Goal: Contribute content: Add original content to the website for others to see

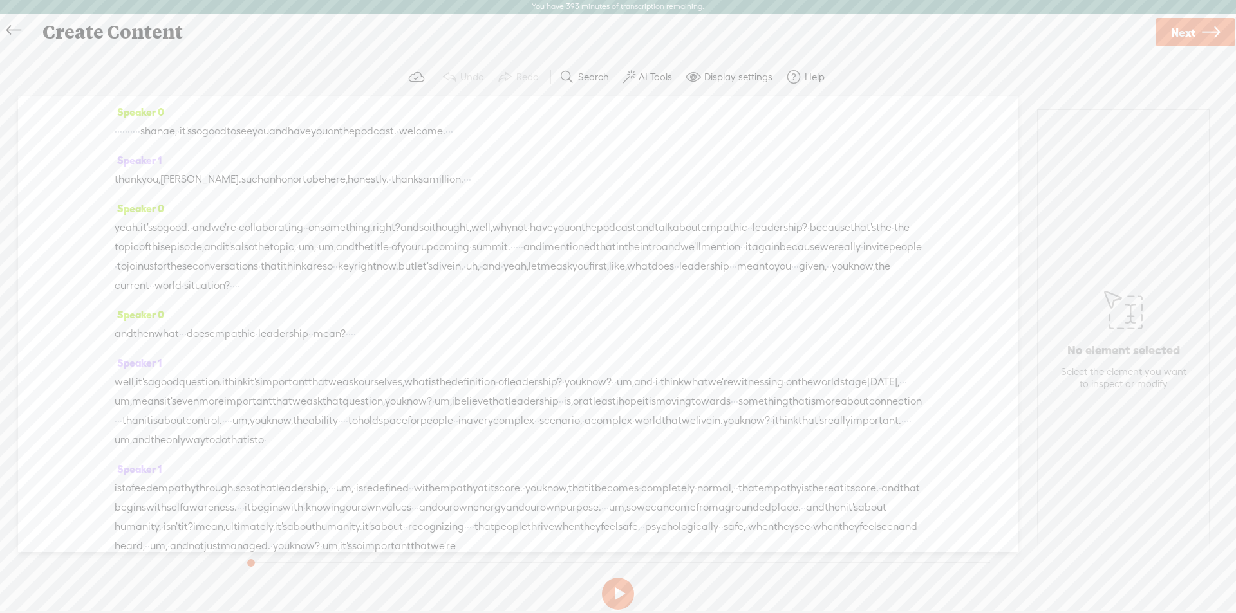
scroll to position [1, 0]
click at [116, 133] on span "·" at bounding box center [116, 131] width 3 height 19
click at [89, 100] on span at bounding box center [89, 100] width 19 height 23
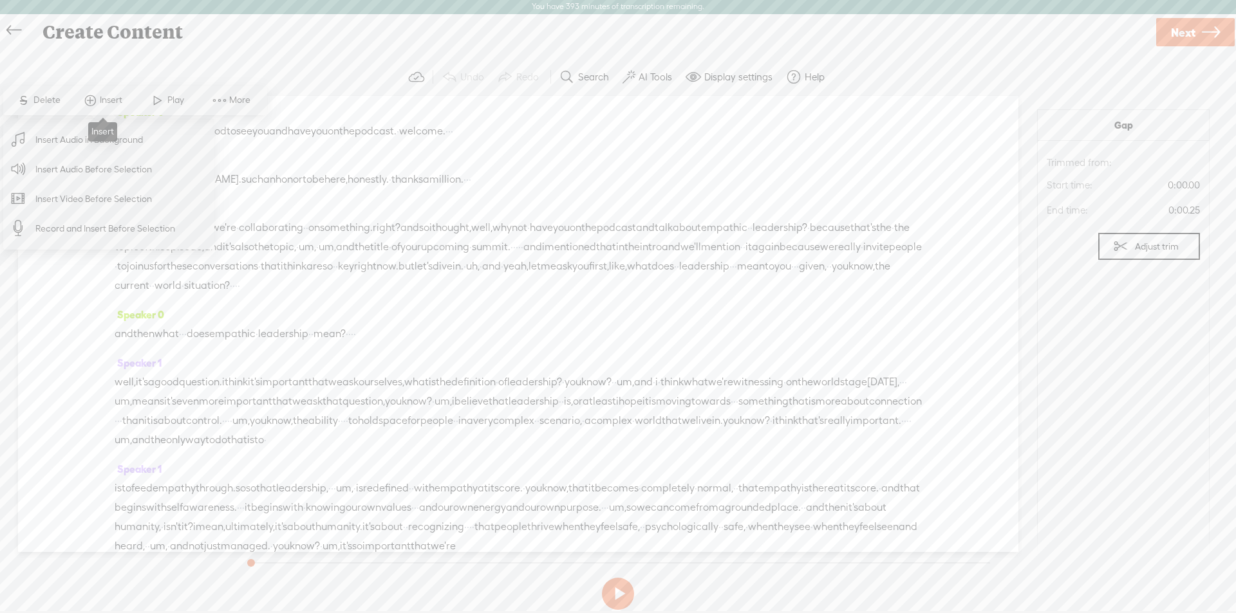
click at [91, 97] on span at bounding box center [89, 100] width 19 height 23
click at [84, 174] on span "Insert Audio Before Selection" at bounding box center [93, 169] width 167 height 29
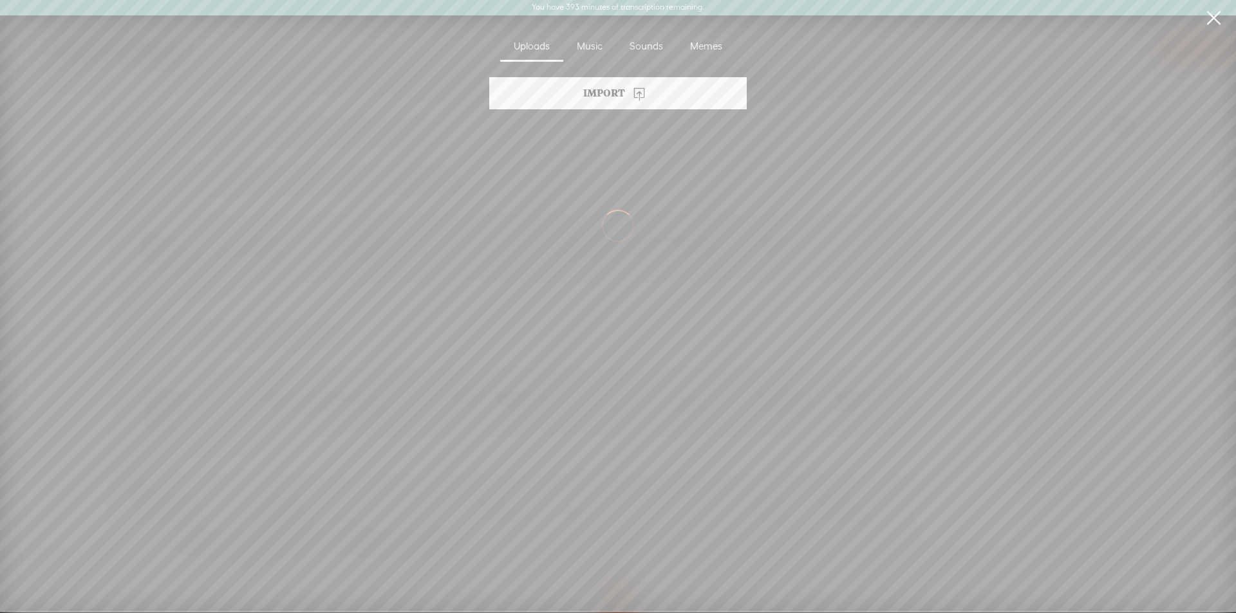
scroll to position [0, 0]
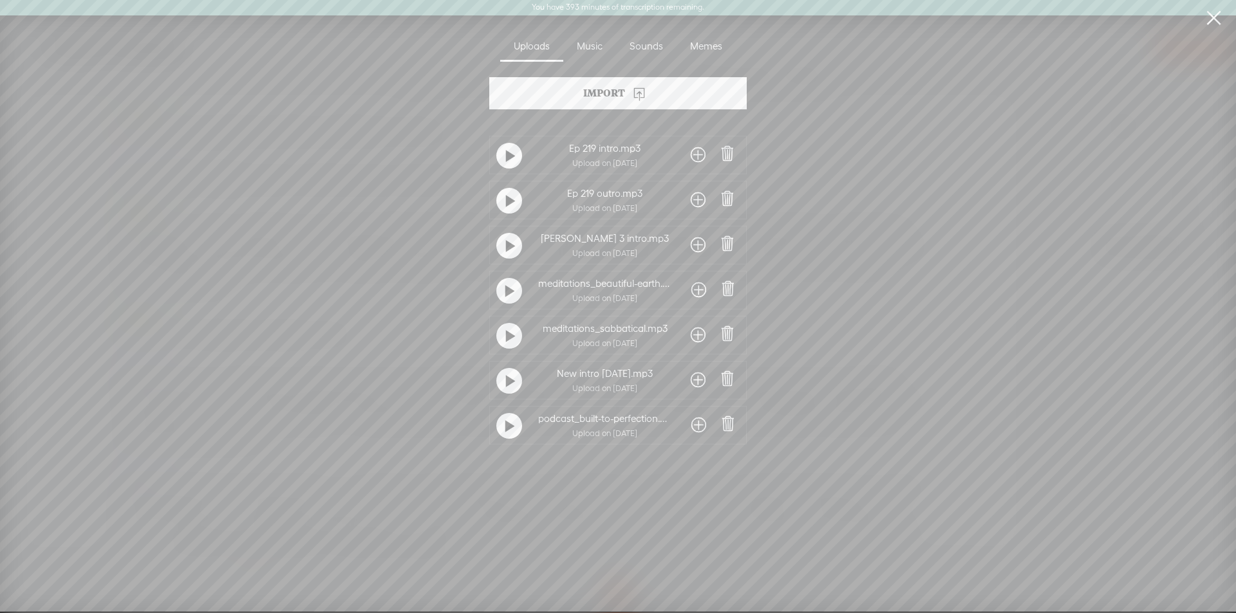
click at [693, 380] on span at bounding box center [698, 380] width 15 height 21
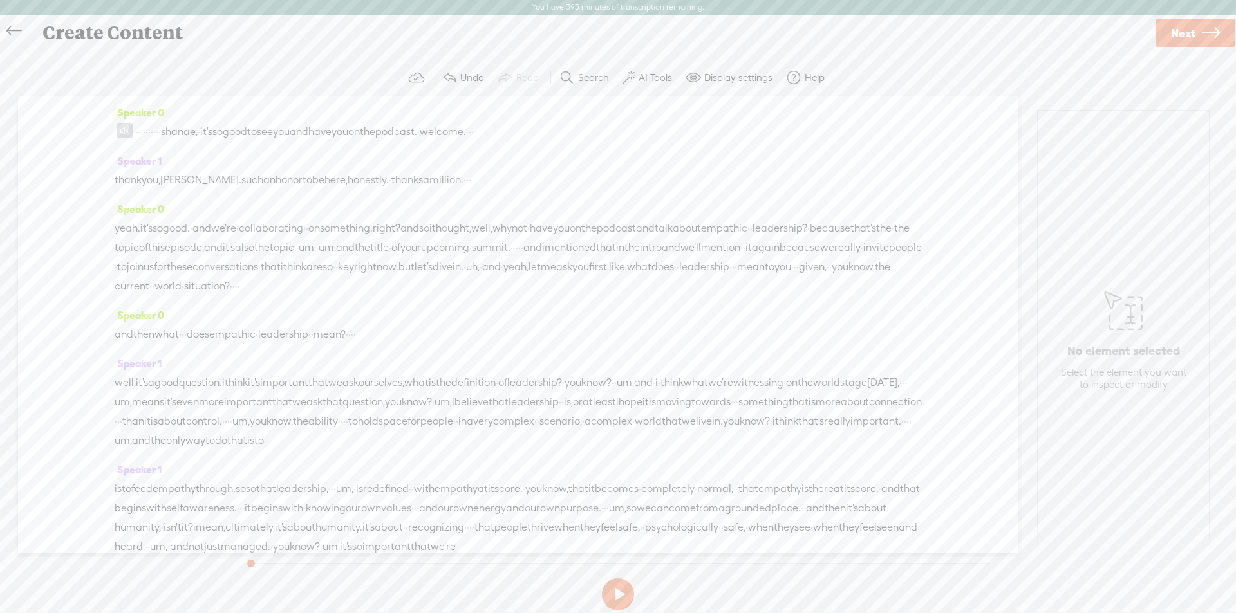
click at [126, 128] on span at bounding box center [124, 130] width 15 height 15
click at [112, 104] on span "Transcribe" at bounding box center [115, 101] width 46 height 13
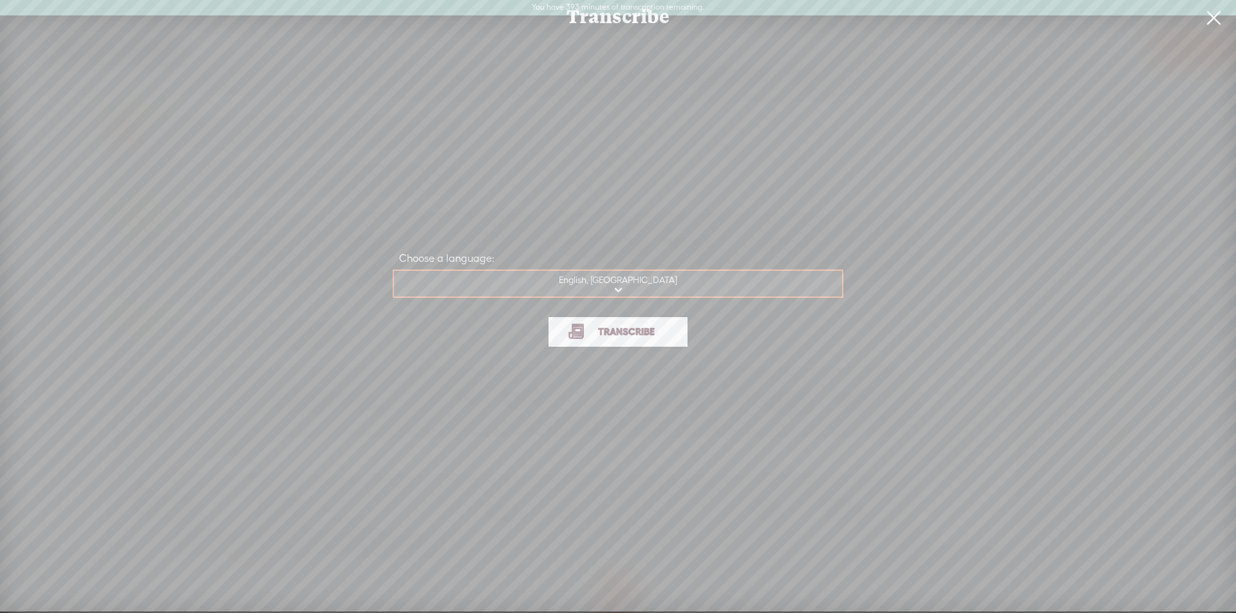
click at [599, 337] on span "Transcribe" at bounding box center [626, 331] width 84 height 15
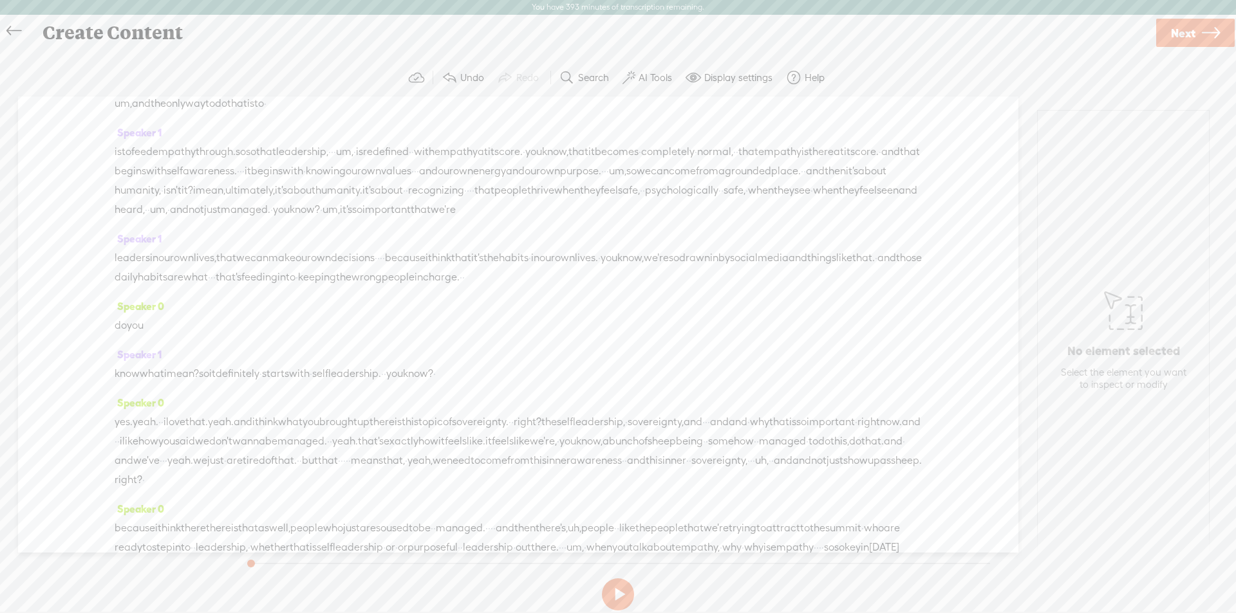
scroll to position [386, 0]
click at [153, 219] on span "Insert" at bounding box center [162, 216] width 26 height 13
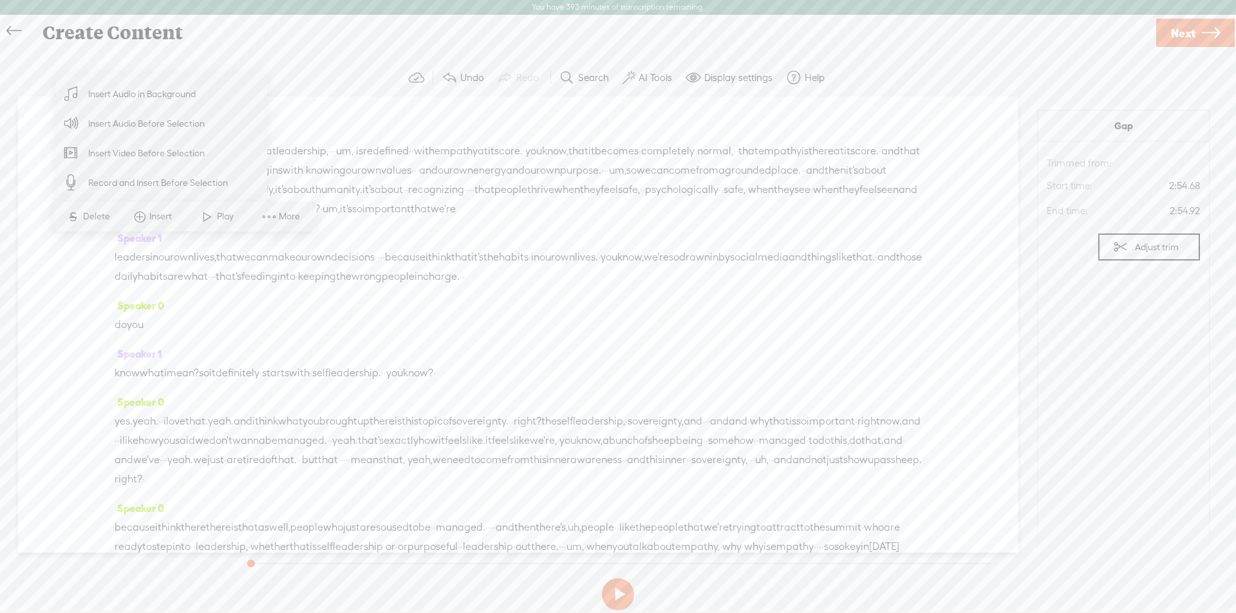
click at [171, 127] on span "Insert Audio Before Selection" at bounding box center [146, 123] width 167 height 29
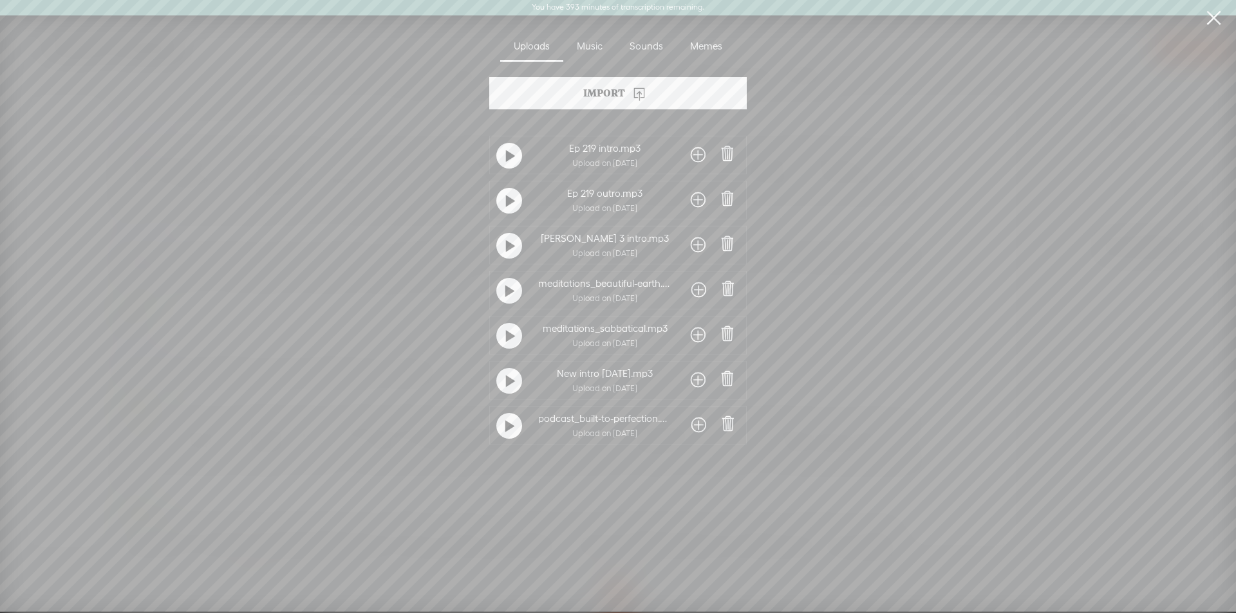
click at [607, 90] on div "Import" at bounding box center [617, 93] width 257 height 32
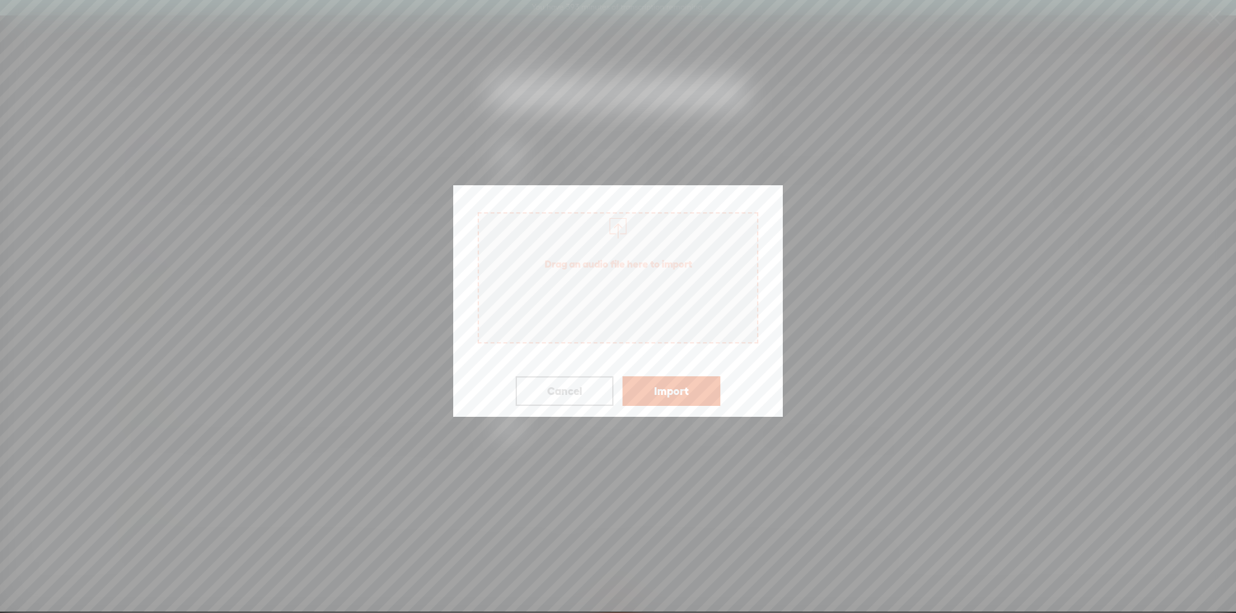
click at [647, 281] on span "Drag an audio file here to import" at bounding box center [618, 264] width 278 height 36
click at [684, 391] on button "Import" at bounding box center [671, 391] width 98 height 30
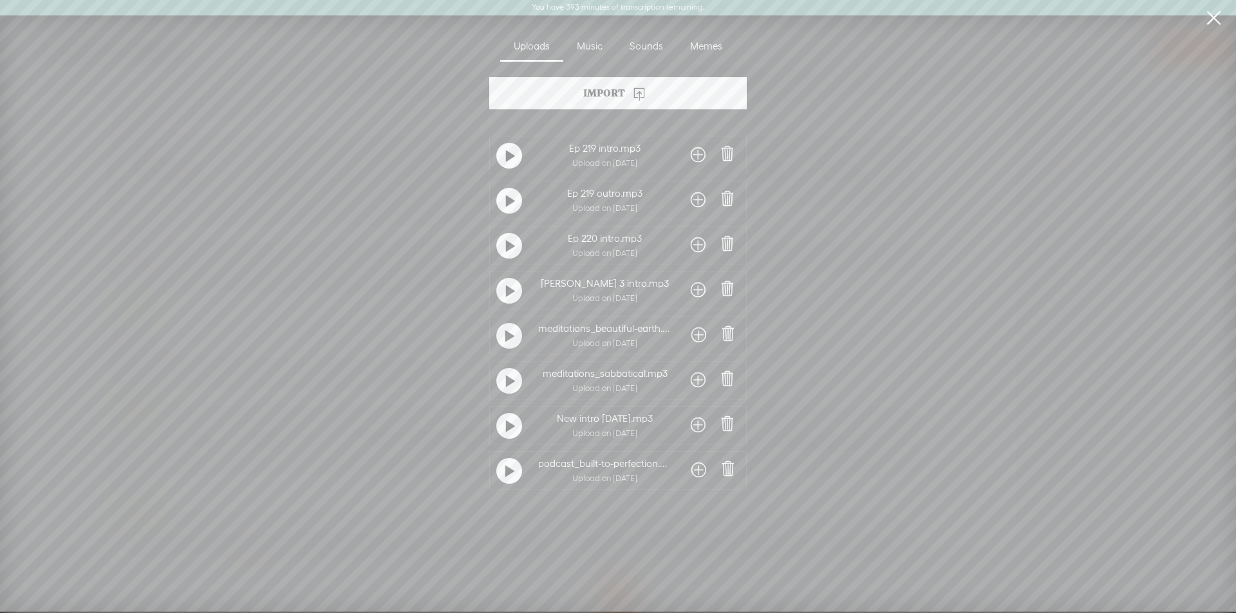
click at [728, 198] on span at bounding box center [727, 199] width 18 height 18
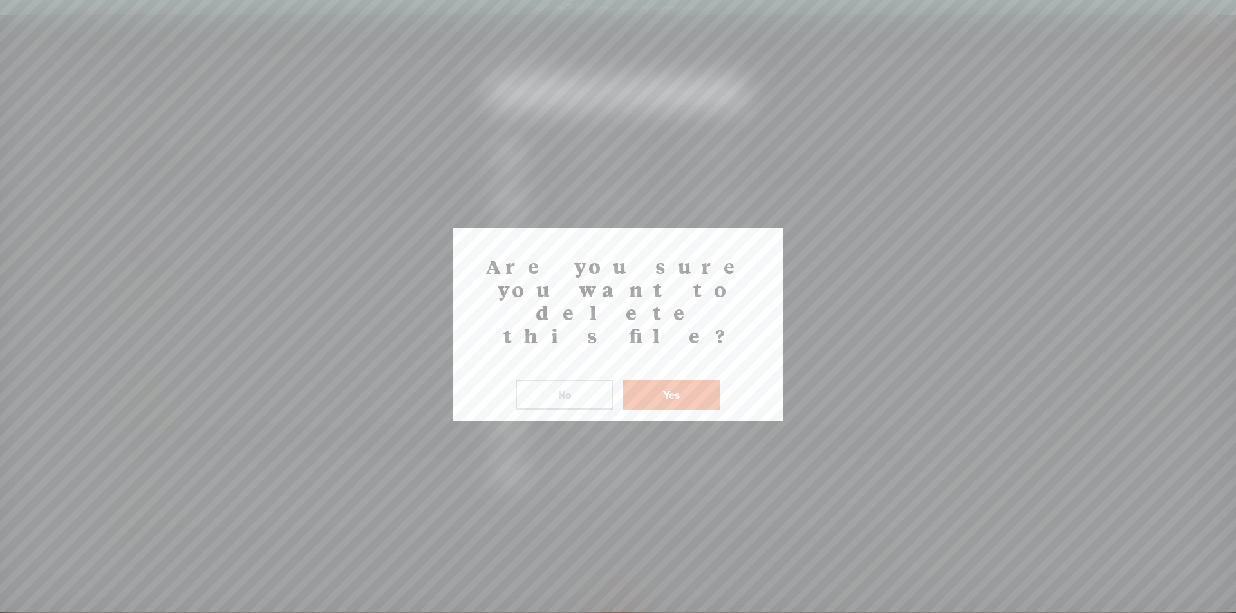
click at [670, 380] on button "Yes" at bounding box center [671, 395] width 98 height 30
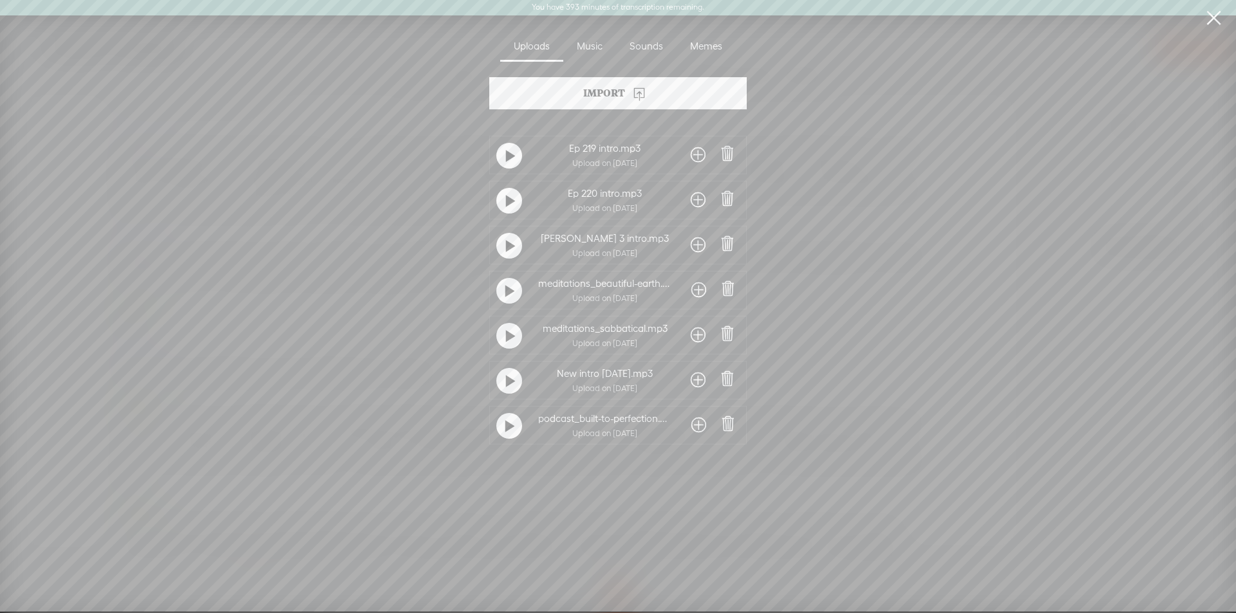
click at [730, 151] on span at bounding box center [727, 154] width 18 height 18
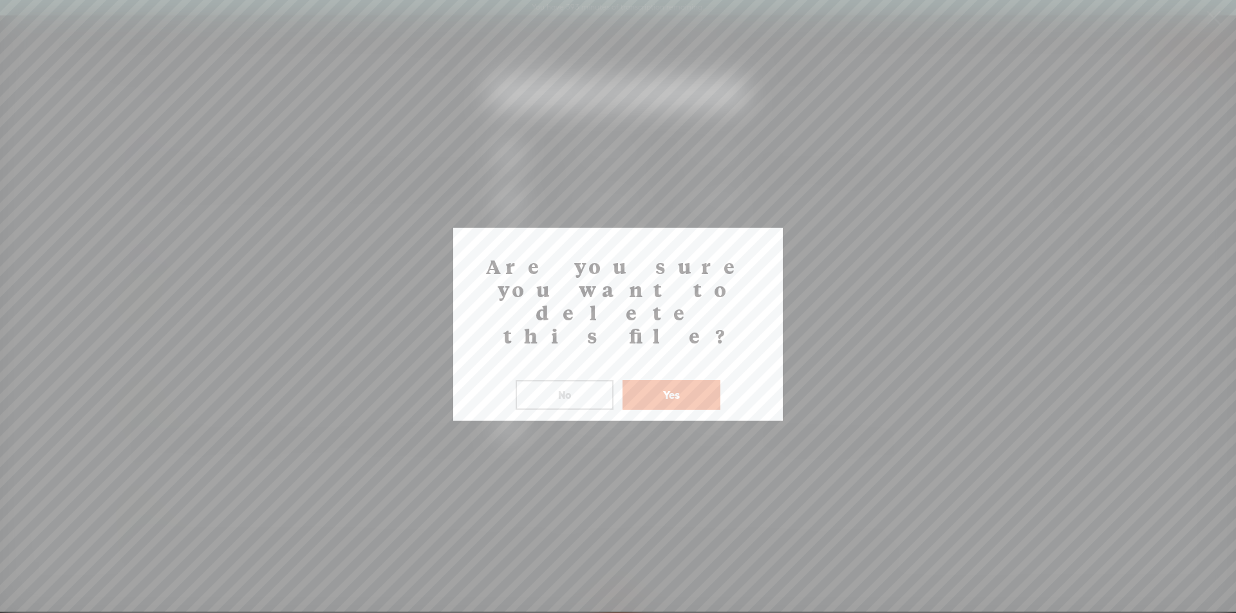
click at [665, 380] on button "Yes" at bounding box center [671, 395] width 98 height 30
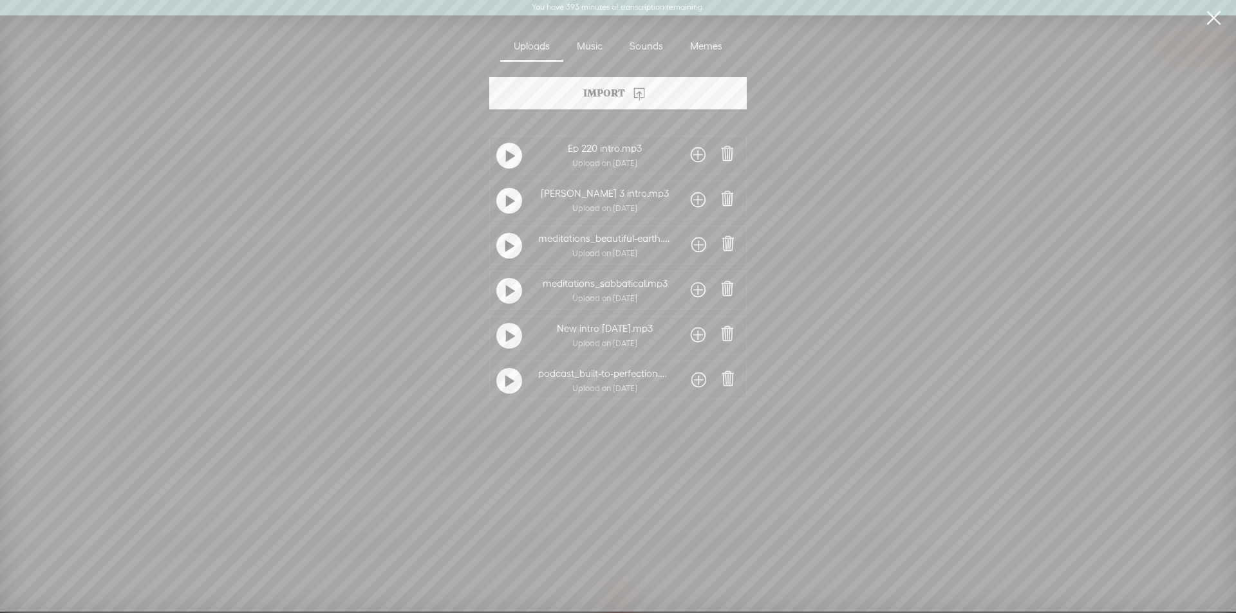
click at [692, 154] on span at bounding box center [698, 155] width 15 height 21
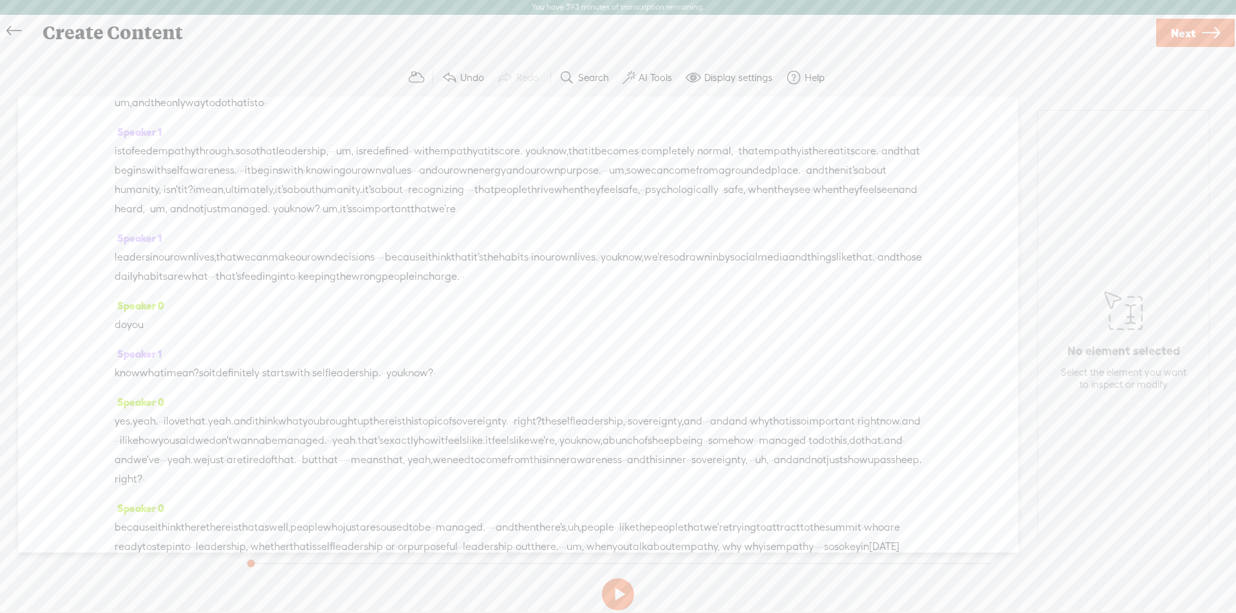
click at [162, 218] on span "Transcribe" at bounding box center [171, 217] width 46 height 13
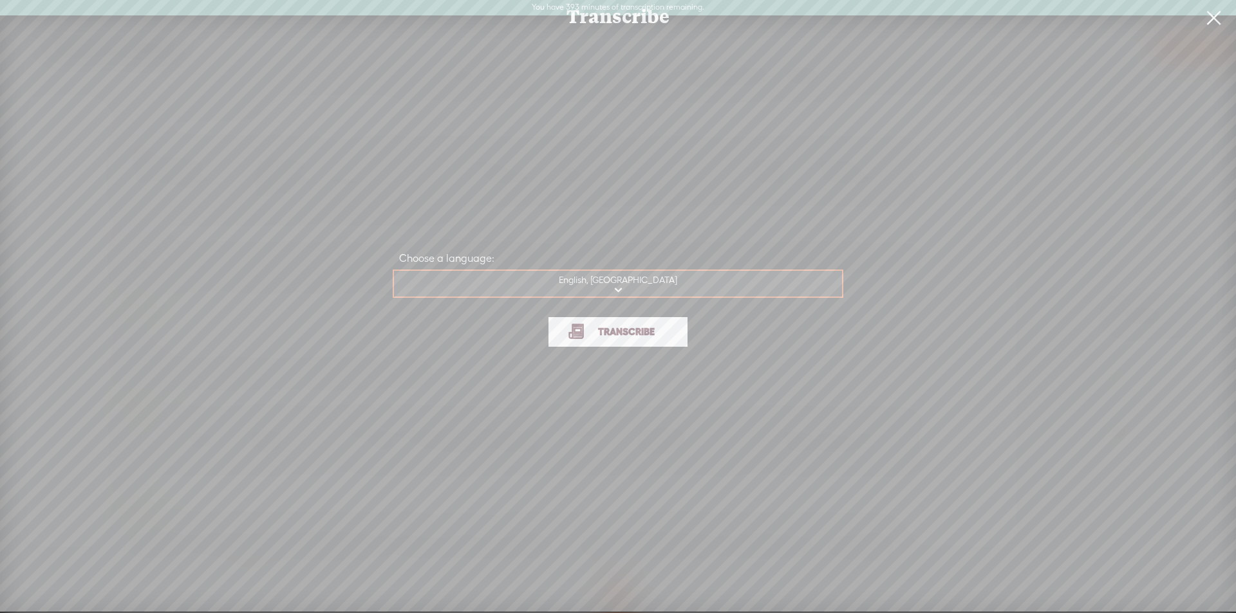
click at [624, 337] on span "Transcribe" at bounding box center [626, 331] width 84 height 15
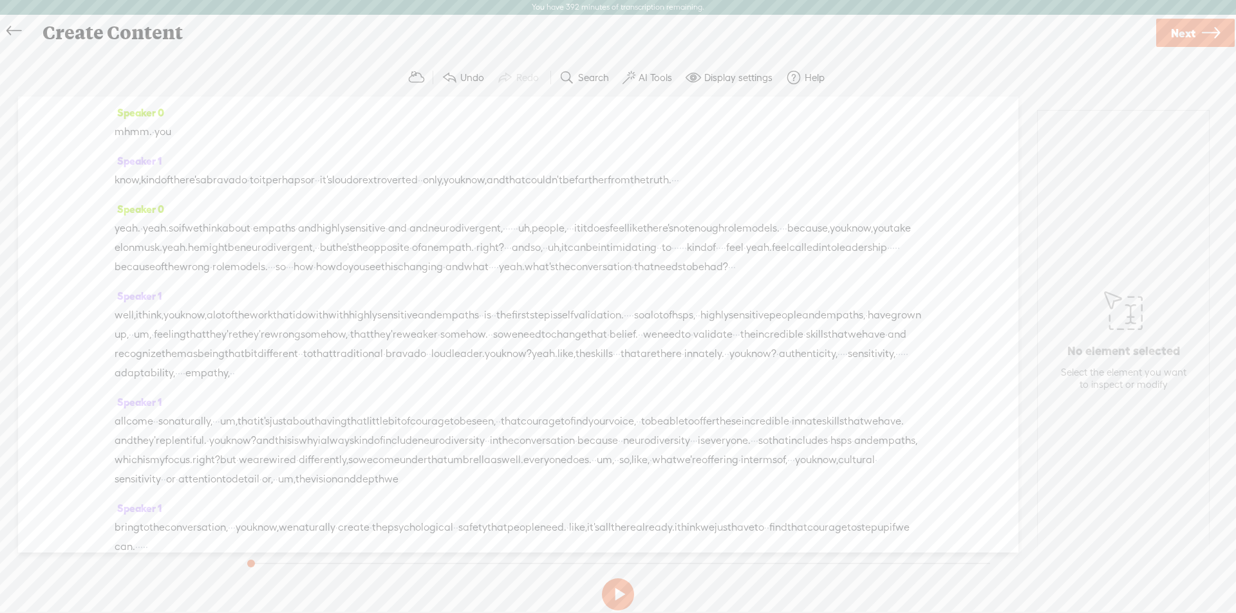
scroll to position [6652, 0]
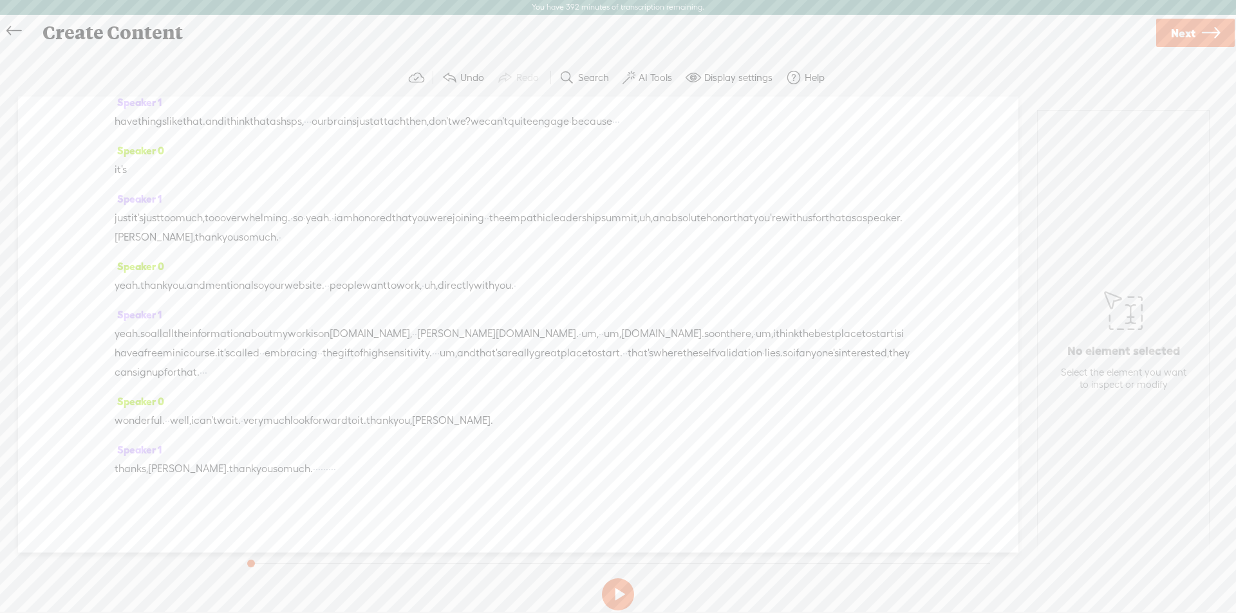
click at [328, 470] on span "·" at bounding box center [327, 469] width 3 height 19
click at [301, 436] on span "Insert" at bounding box center [310, 438] width 26 height 13
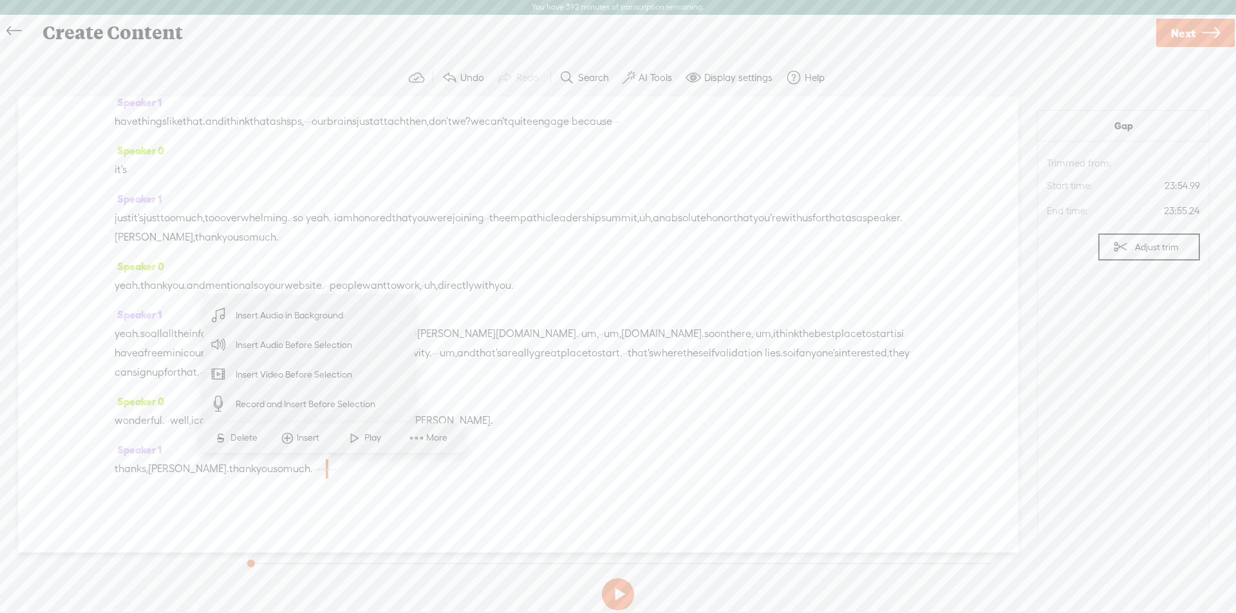
click at [279, 348] on span "Insert Audio Before Selection" at bounding box center [293, 345] width 167 height 29
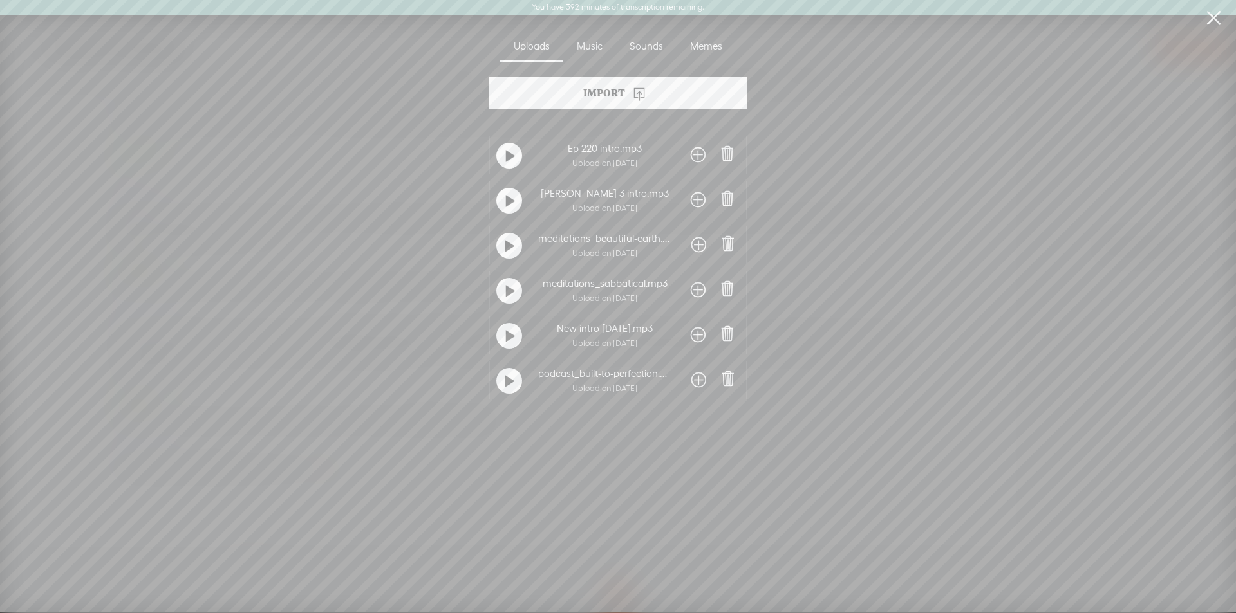
click at [584, 93] on div "Import" at bounding box center [617, 93] width 257 height 32
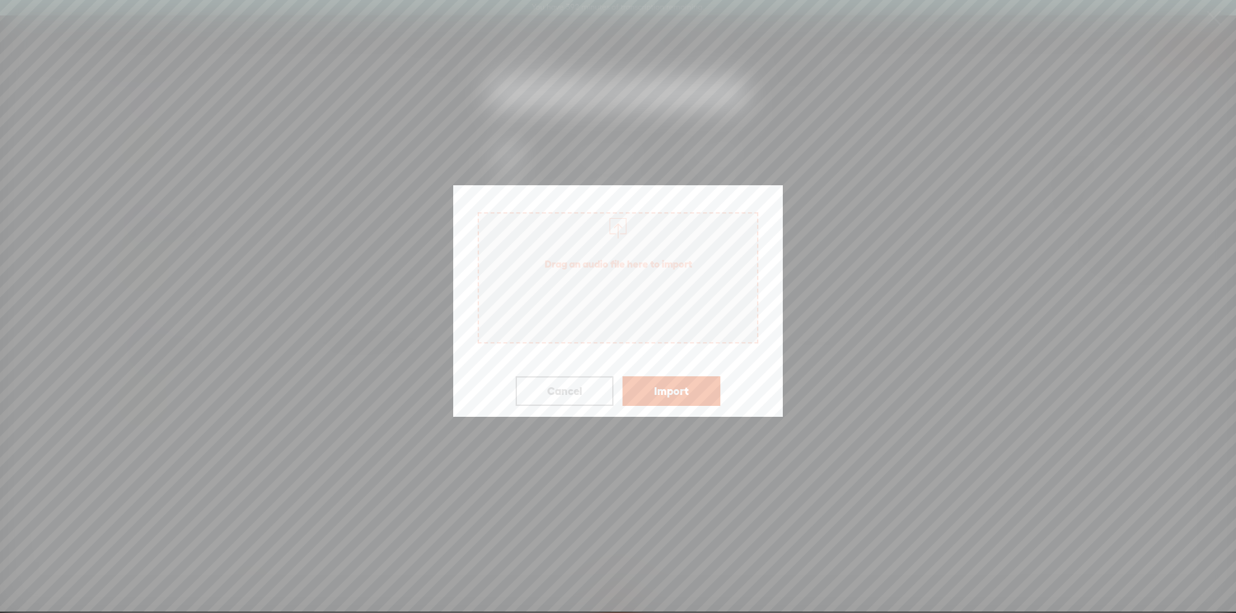
click at [602, 258] on span "Drag an audio file here to import" at bounding box center [618, 264] width 278 height 36
click at [676, 394] on button "Import" at bounding box center [671, 391] width 98 height 30
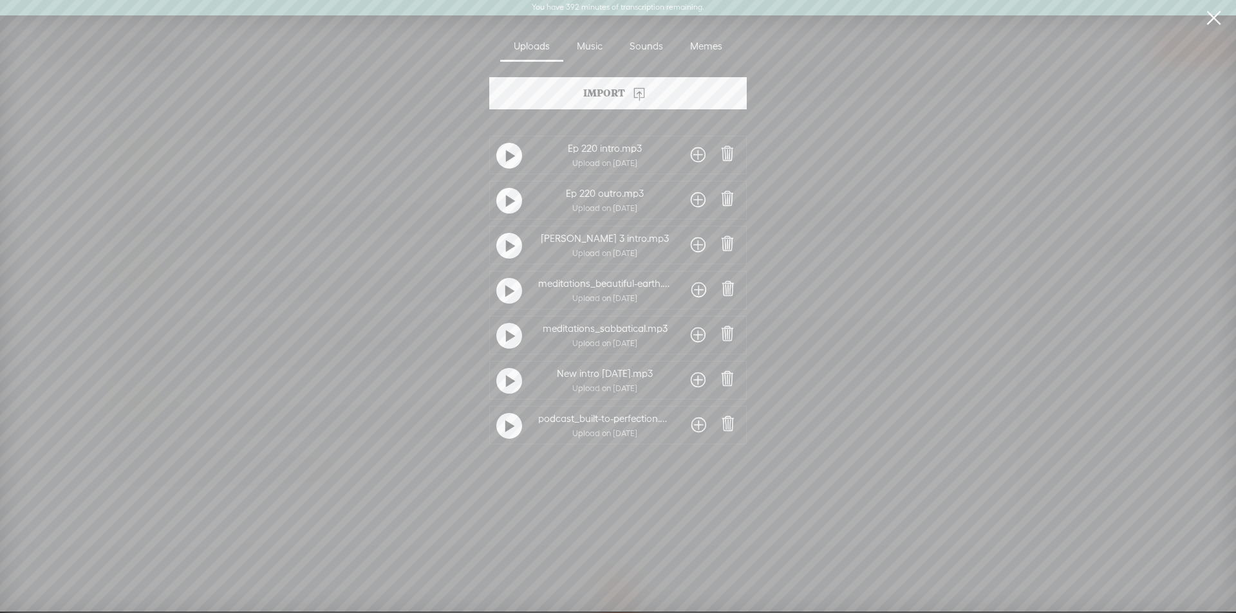
click at [694, 197] on span at bounding box center [698, 200] width 15 height 21
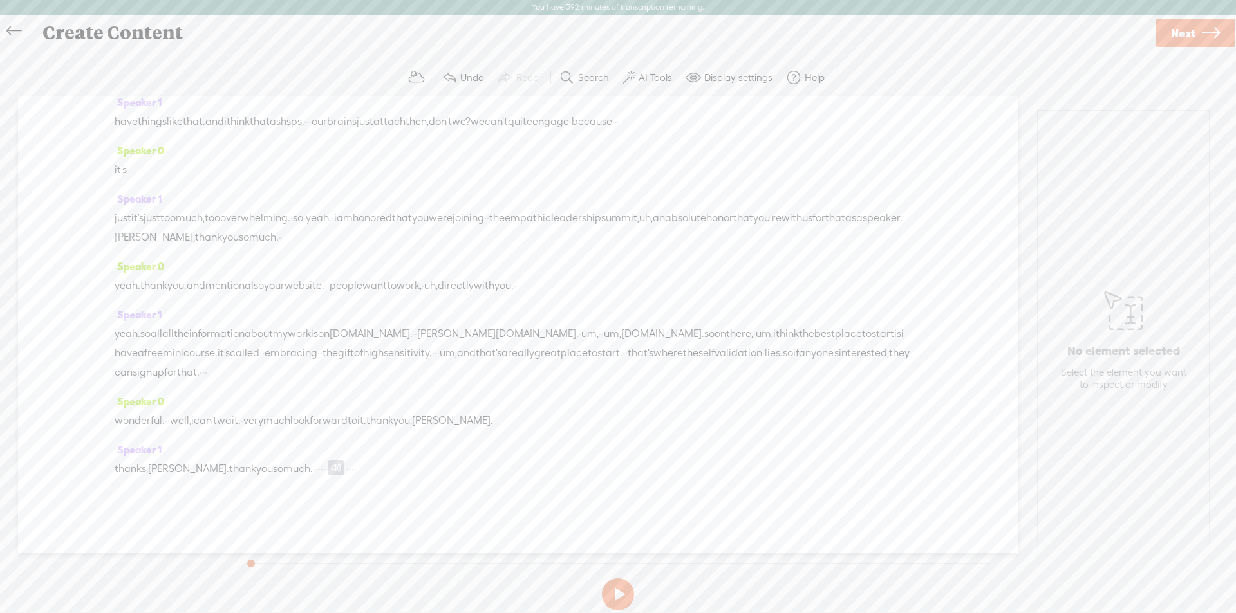
click at [340, 469] on span at bounding box center [335, 467] width 15 height 15
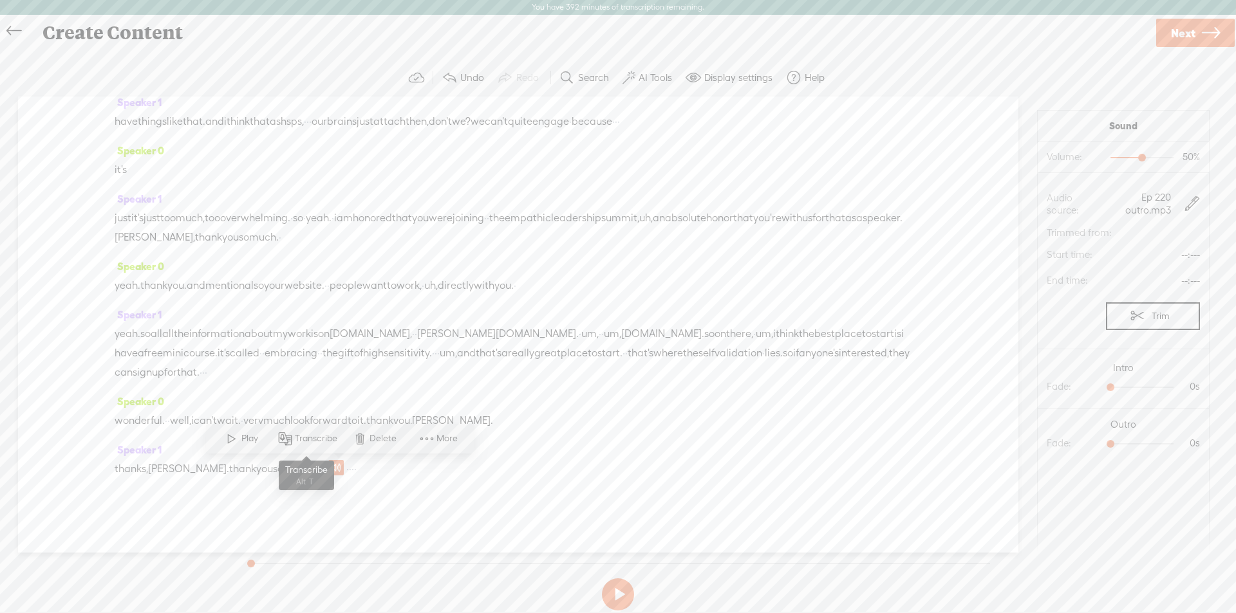
click at [321, 437] on span "Transcribe" at bounding box center [318, 438] width 46 height 13
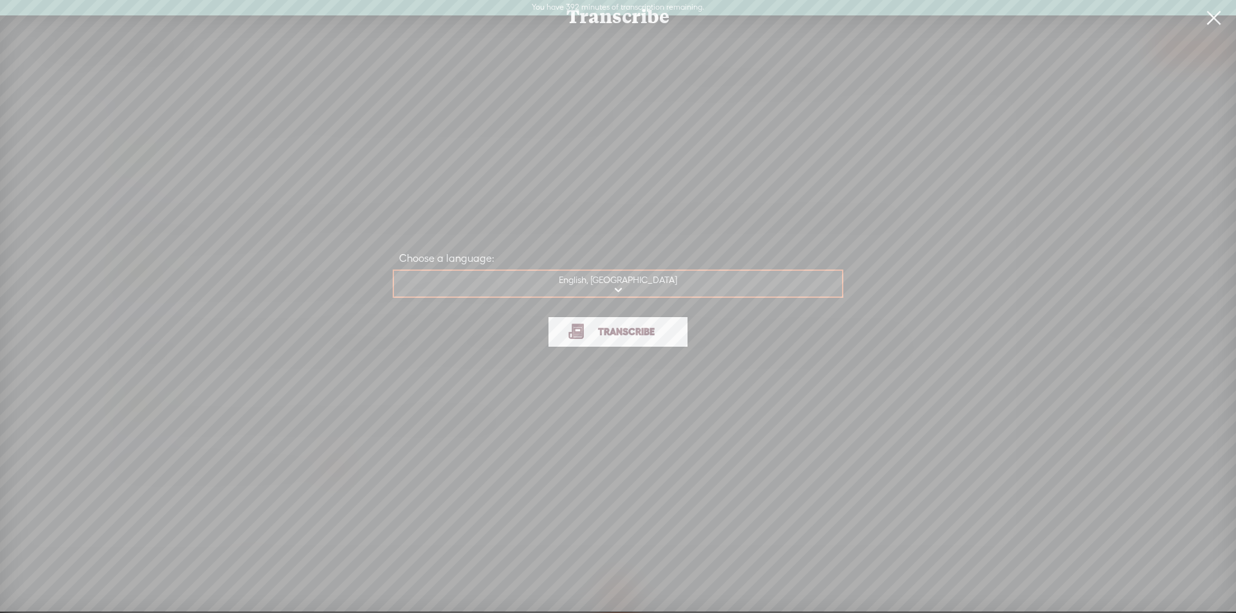
click at [638, 333] on span "Transcribe" at bounding box center [626, 331] width 84 height 15
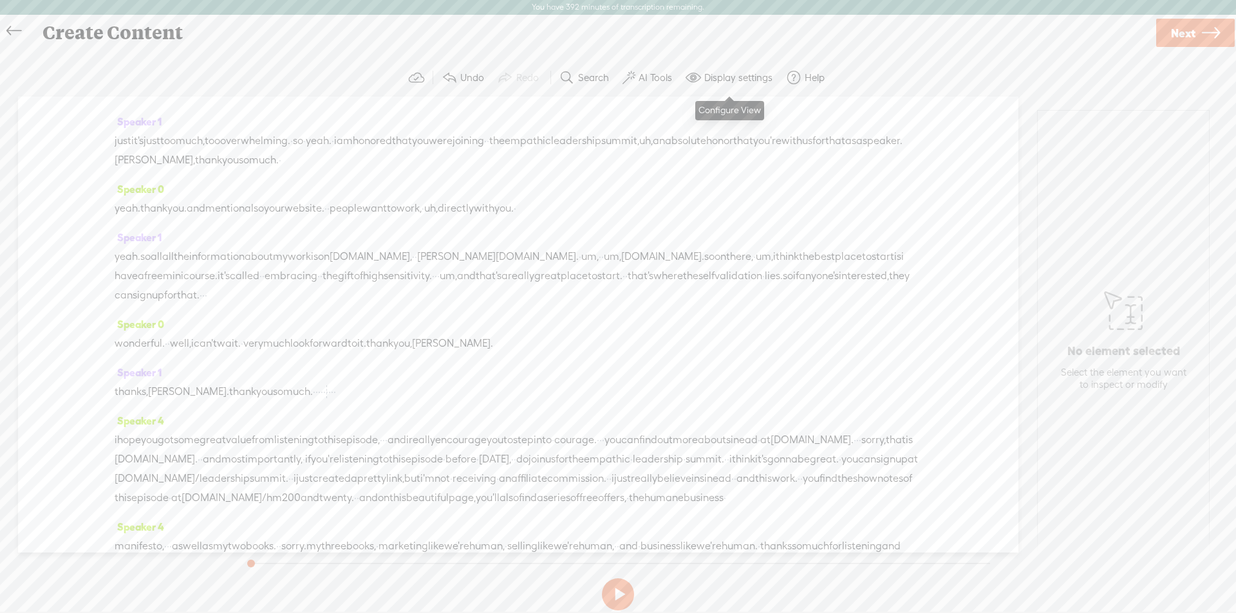
scroll to position [0, 0]
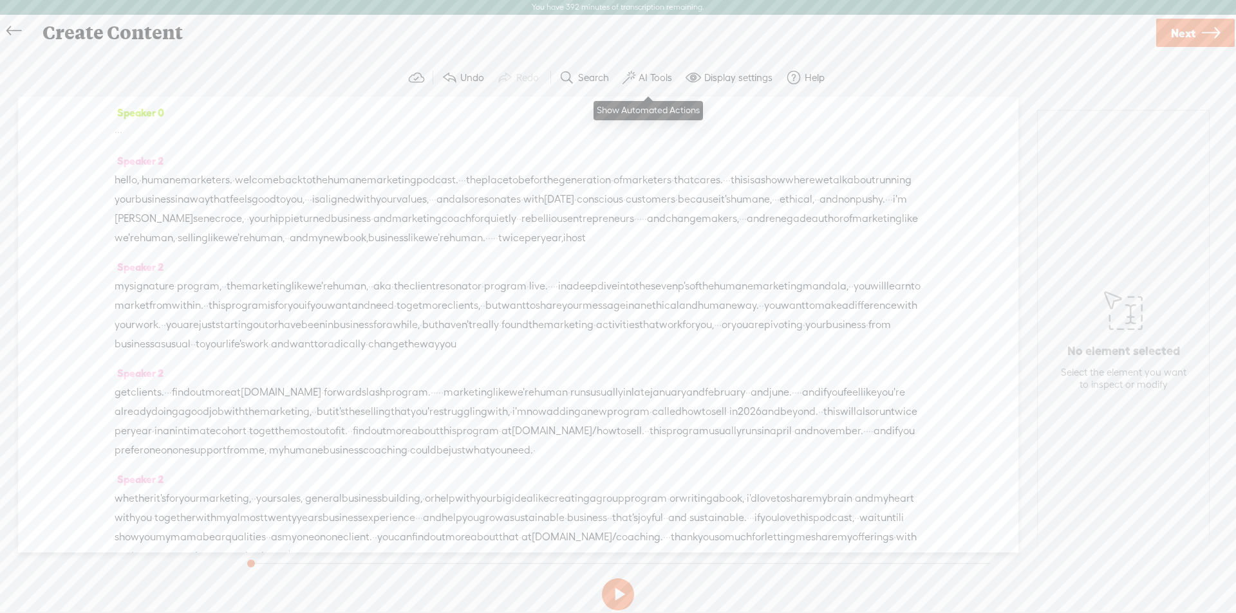
click at [653, 84] on label "AI Tools" at bounding box center [654, 77] width 33 height 13
click at [637, 333] on span at bounding box center [639, 330] width 23 height 9
click at [635, 365] on span at bounding box center [639, 364] width 23 height 9
drag, startPoint x: 200, startPoint y: 133, endPoint x: 168, endPoint y: 166, distance: 45.5
click at [200, 133] on div "· · ·" at bounding box center [518, 131] width 807 height 19
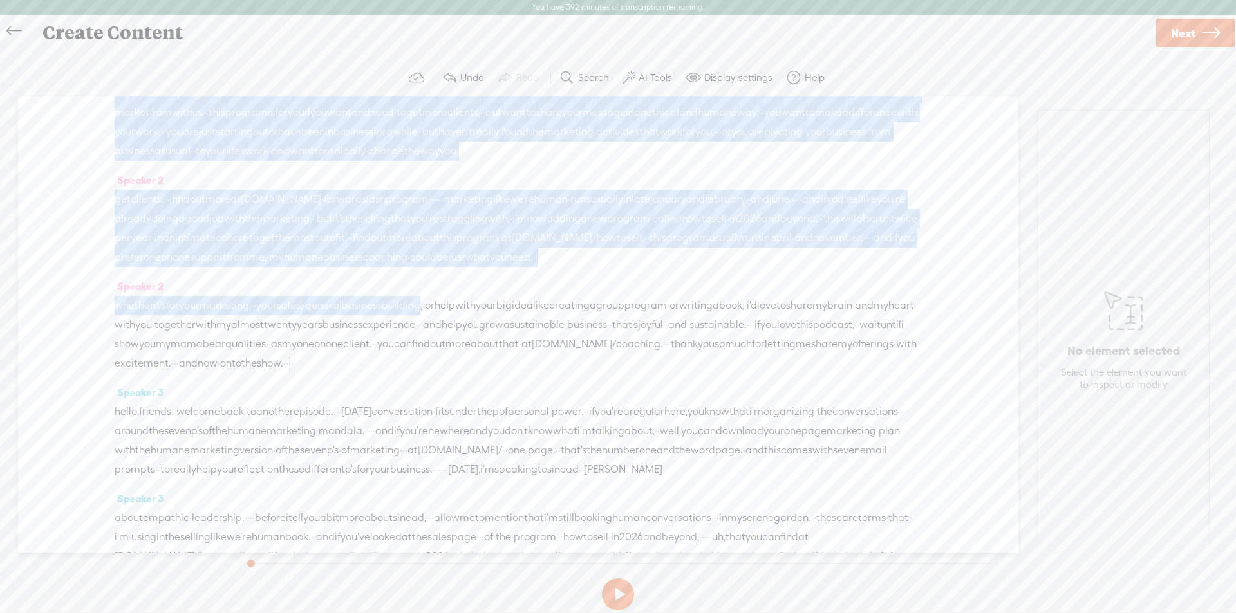
scroll to position [257, 0]
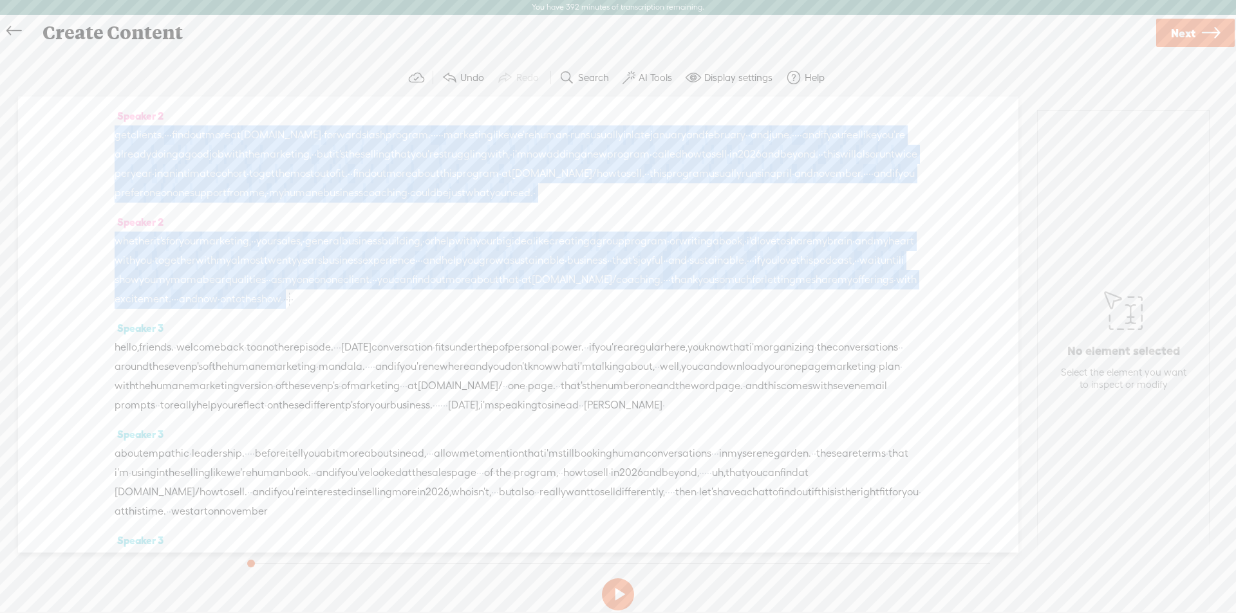
drag, startPoint x: 118, startPoint y: 178, endPoint x: 166, endPoint y: 377, distance: 205.3
click at [166, 377] on div "Speaker 0 · · · Speaker 2 hello, · humane marketers. · welcome back to the huma…" at bounding box center [518, 325] width 1000 height 456
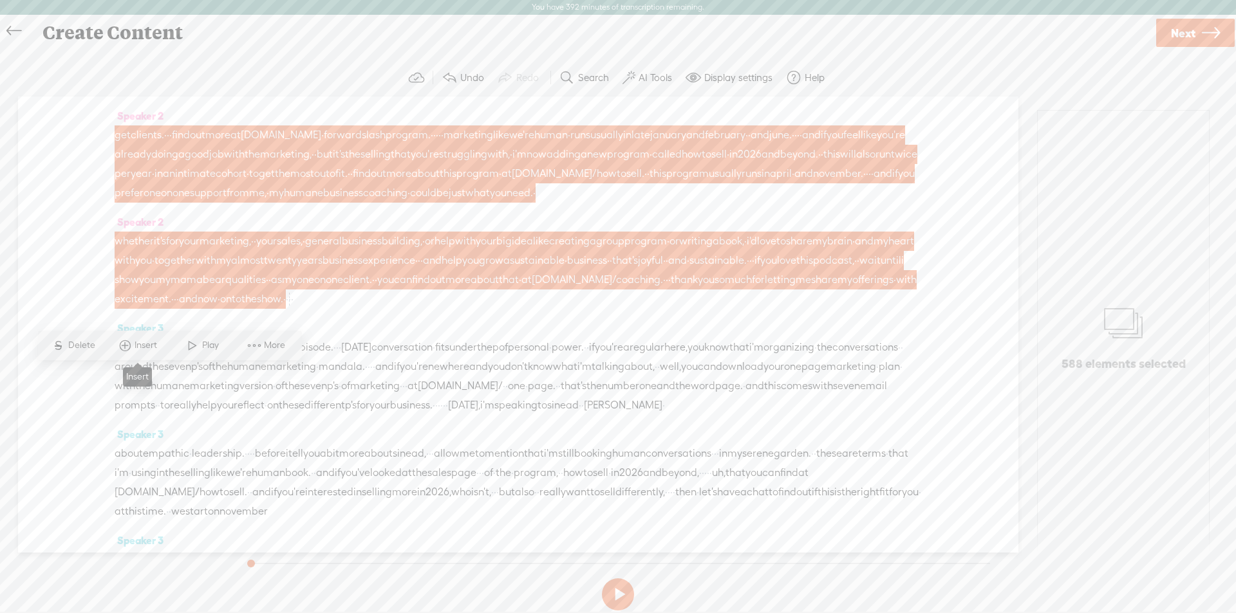
click at [147, 345] on span "Insert" at bounding box center [148, 345] width 26 height 13
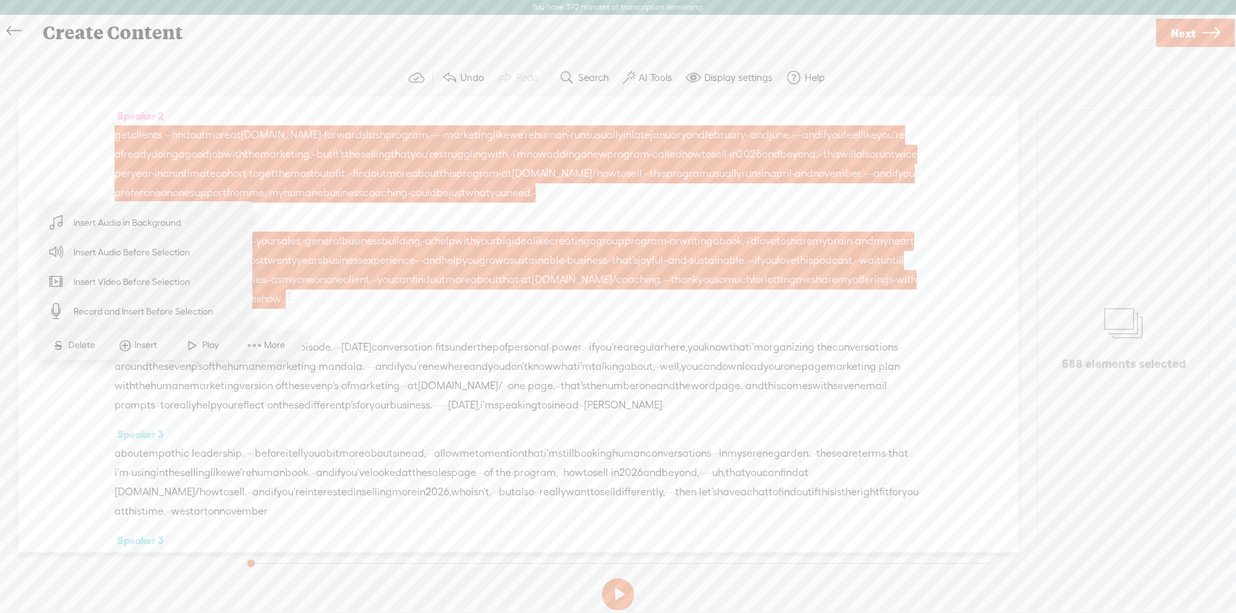
click at [133, 228] on span "Insert Audio in Background" at bounding box center [127, 223] width 158 height 29
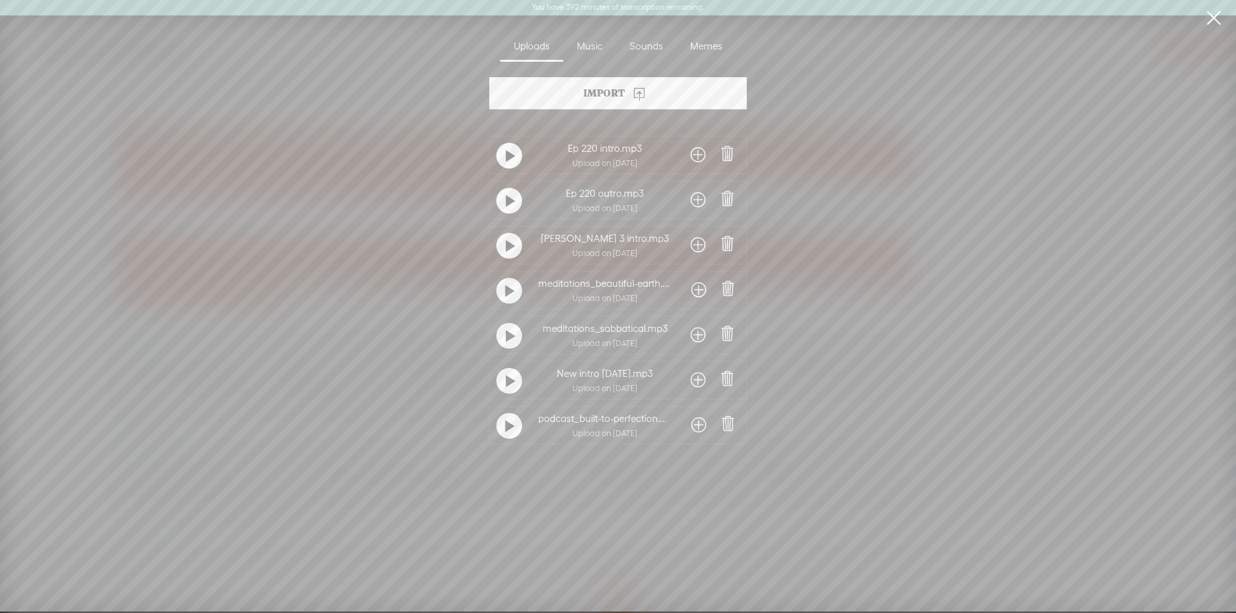
click at [694, 423] on span at bounding box center [698, 425] width 15 height 21
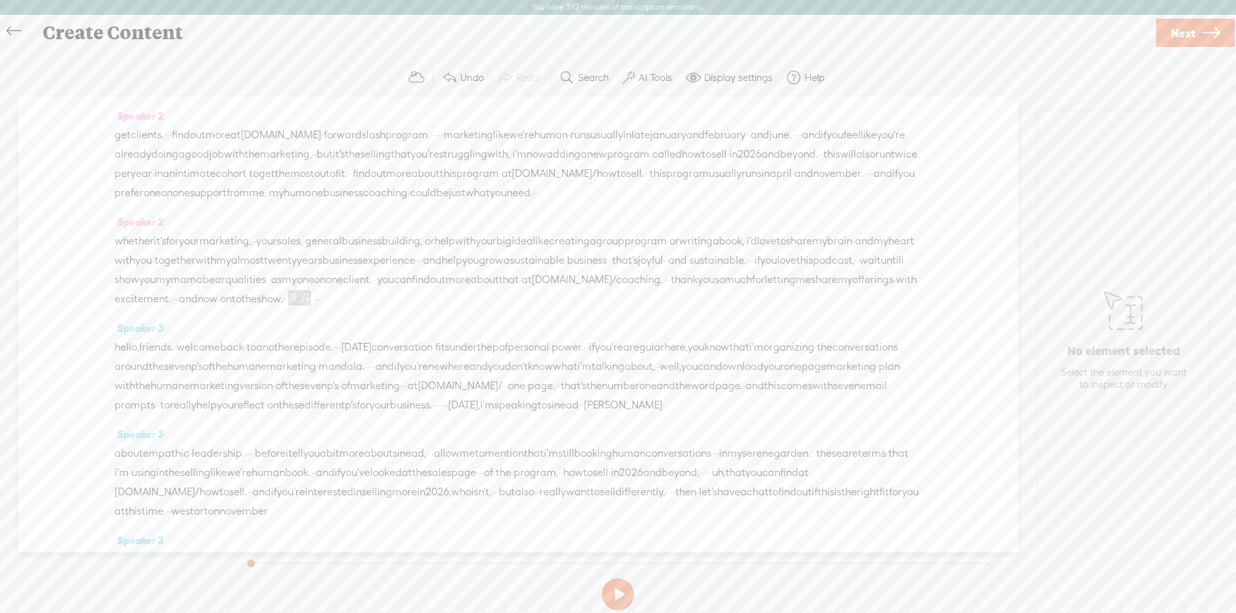
click at [298, 305] on span at bounding box center [304, 297] width 13 height 15
drag, startPoint x: 1122, startPoint y: 156, endPoint x: 1110, endPoint y: 158, distance: 12.4
click at [1110, 158] on div at bounding box center [1117, 159] width 30 height 30
click at [1166, 234] on span at bounding box center [1177, 237] width 23 height 9
click at [1131, 474] on span "0s 0s" at bounding box center [1151, 476] width 97 height 13
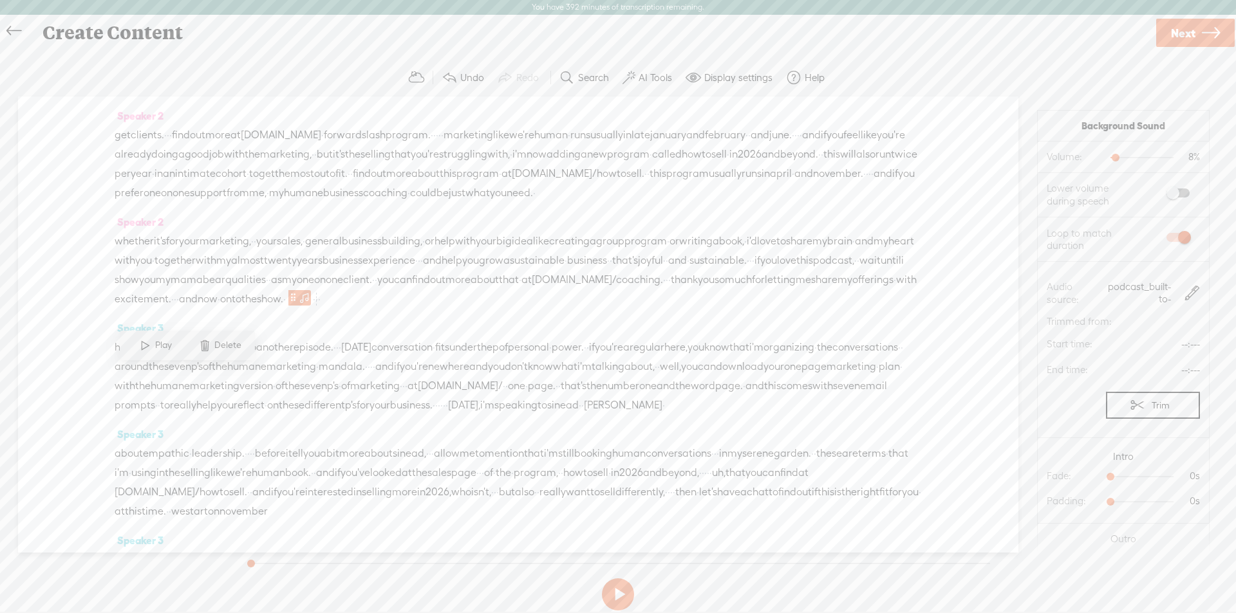
click at [1133, 478] on span "0s 0s" at bounding box center [1151, 476] width 97 height 13
click at [1133, 476] on div at bounding box center [1141, 476] width 63 height 1
click at [1133, 503] on span "0s 0s" at bounding box center [1151, 501] width 97 height 13
click at [1134, 500] on span "0s 0s" at bounding box center [1151, 501] width 97 height 13
click at [1135, 501] on div at bounding box center [1141, 501] width 63 height 1
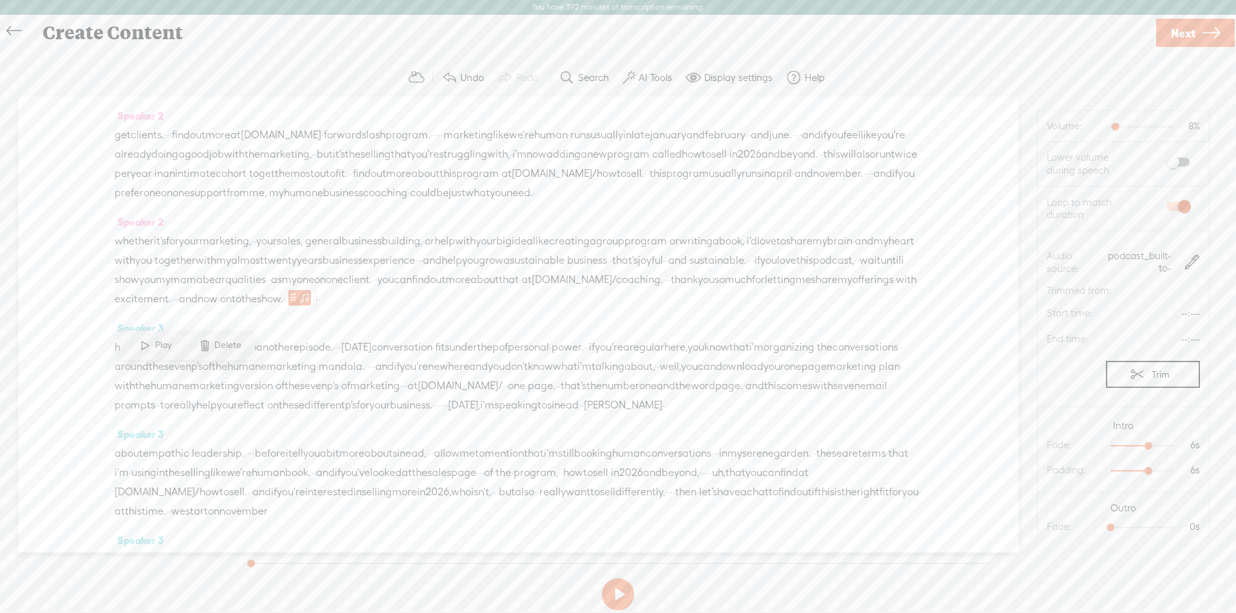
scroll to position [50, 0]
drag, startPoint x: 1102, startPoint y: 508, endPoint x: 1135, endPoint y: 508, distance: 33.5
click at [1141, 508] on div at bounding box center [1156, 520] width 30 height 30
drag, startPoint x: 1101, startPoint y: 535, endPoint x: 1139, endPoint y: 535, distance: 37.3
click at [1141, 535] on div at bounding box center [1156, 546] width 30 height 30
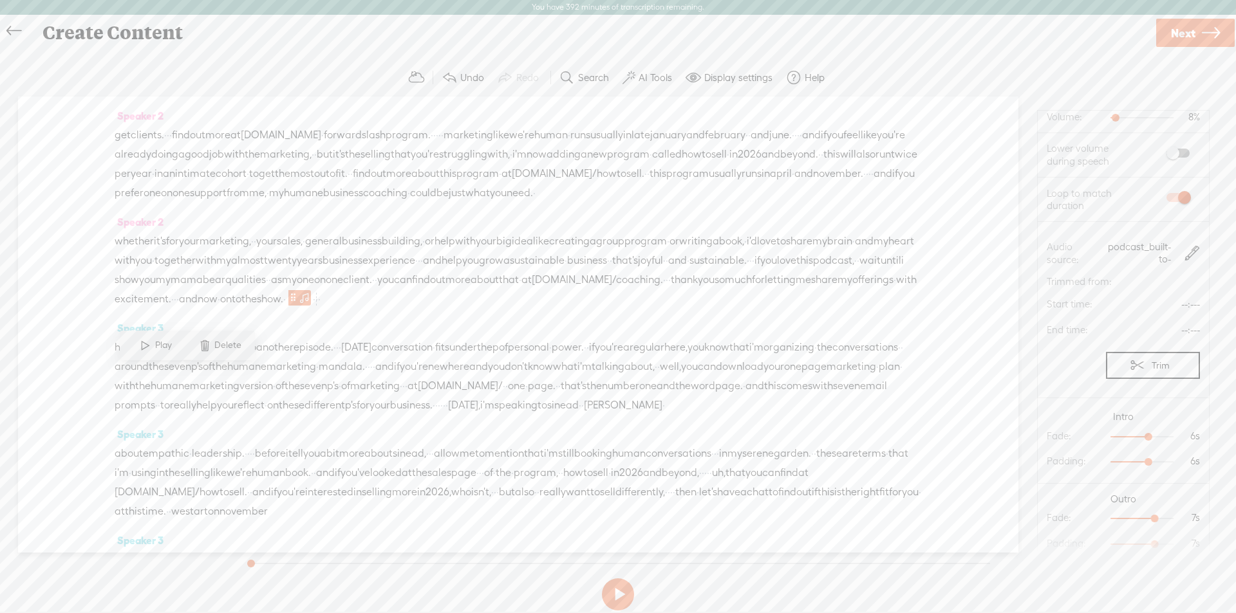
click at [532, 290] on span "[DOMAIN_NAME]/coaching." at bounding box center [597, 279] width 131 height 19
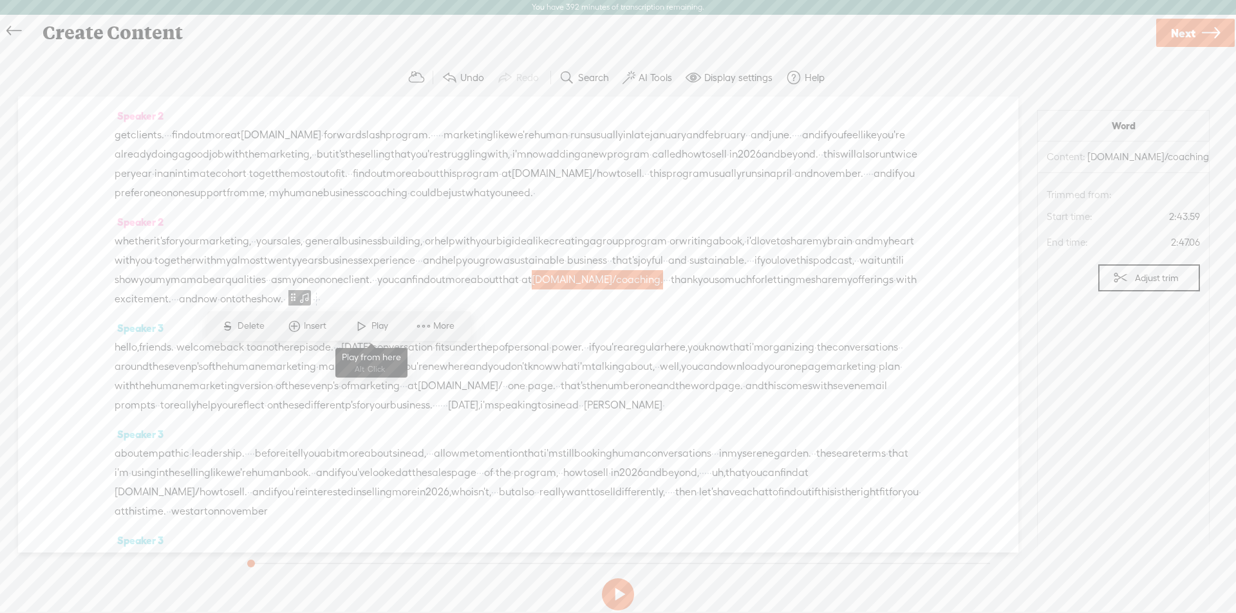
click at [357, 326] on span at bounding box center [361, 326] width 19 height 23
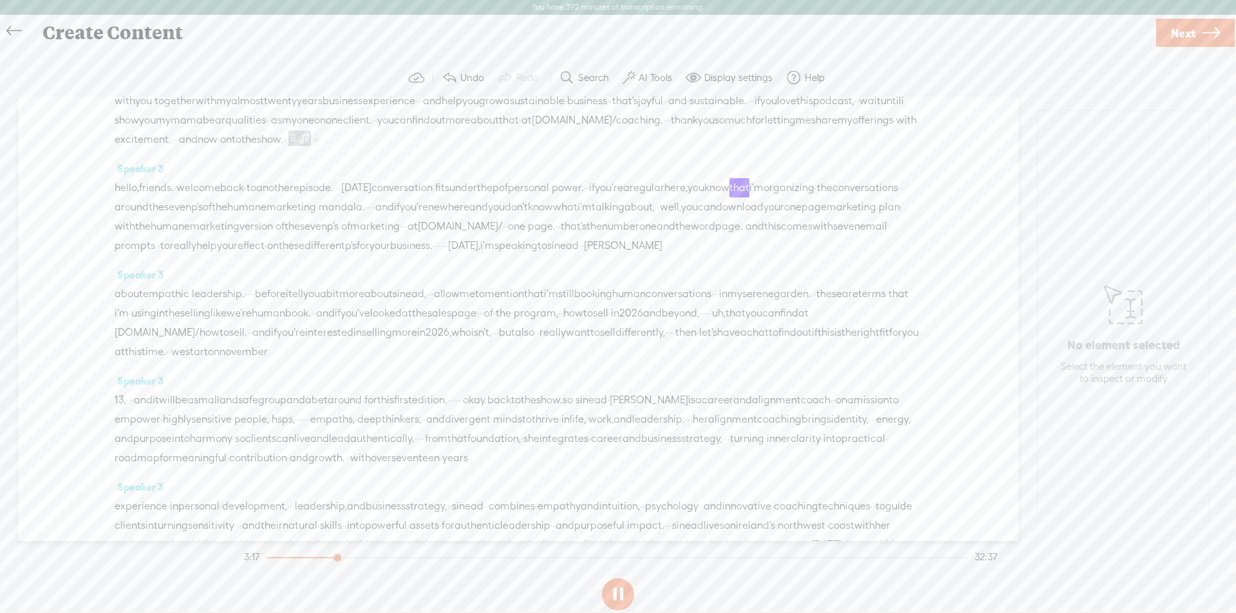
scroll to position [451, 0]
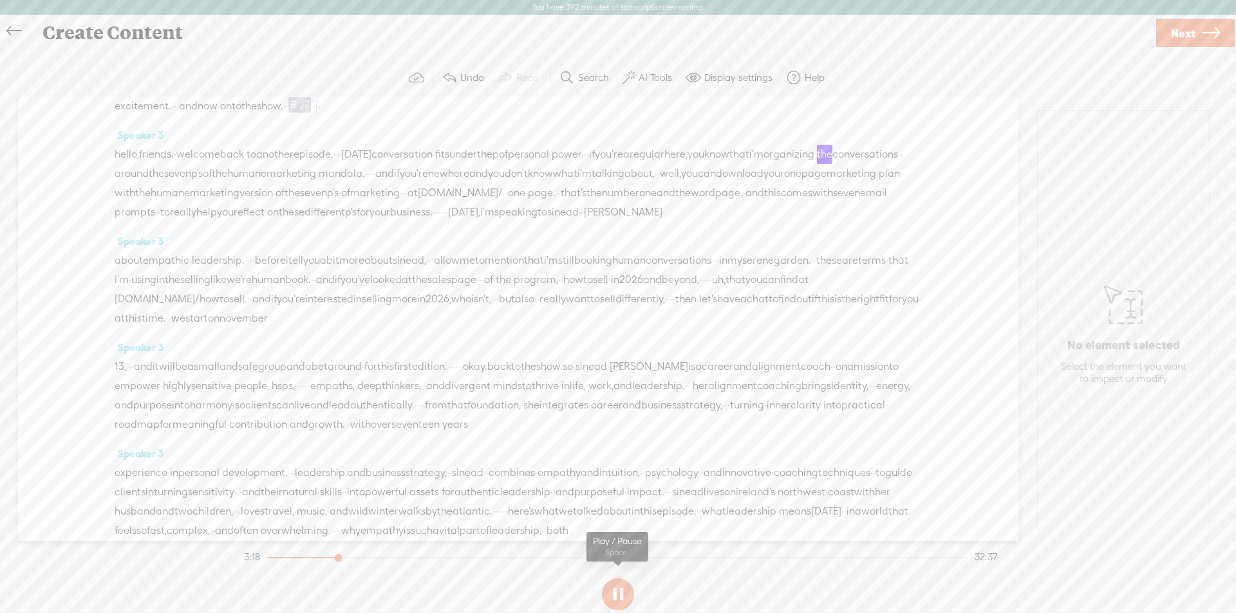
drag, startPoint x: 608, startPoint y: 599, endPoint x: 1007, endPoint y: 157, distance: 595.5
click at [608, 599] on button at bounding box center [618, 595] width 32 height 32
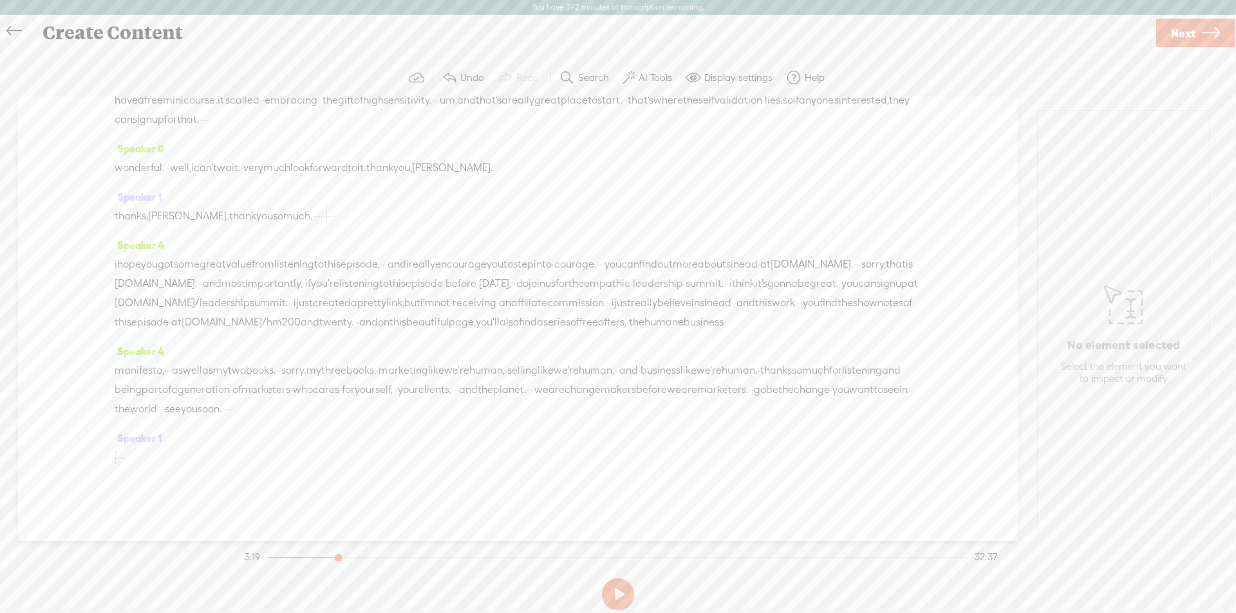
scroll to position [6924, 0]
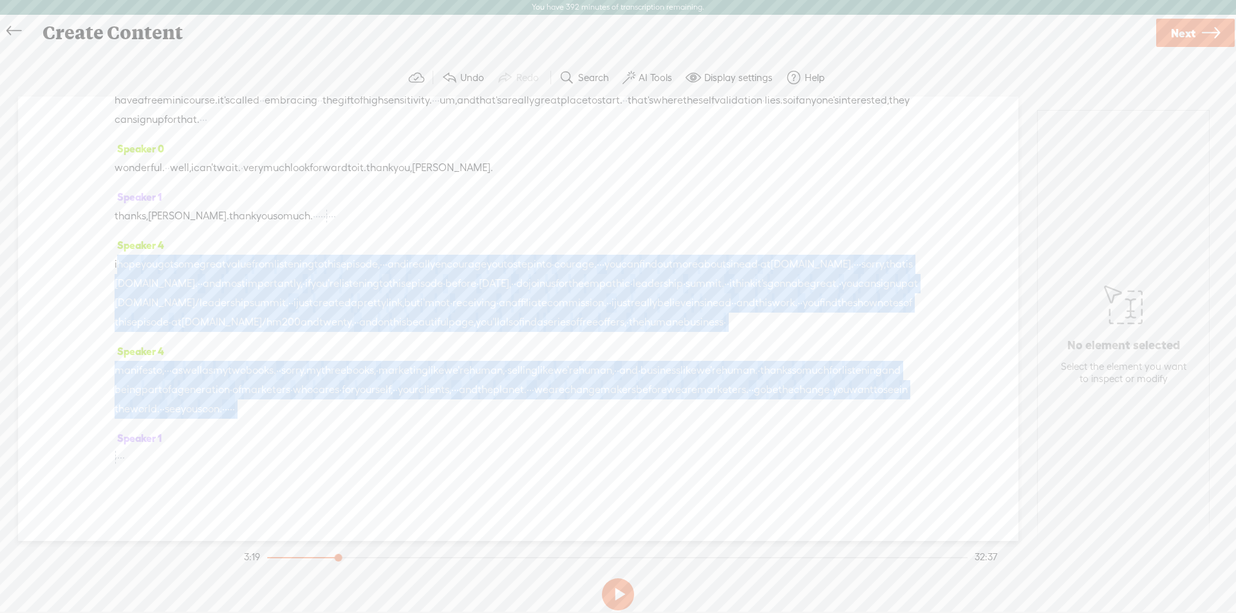
drag, startPoint x: 116, startPoint y: 246, endPoint x: 756, endPoint y: 433, distance: 667.0
click at [756, 433] on div "Speaker 0 · · · Speaker 2 hello, · humane marketers. · welcome back to the huma…" at bounding box center [518, 319] width 1000 height 445
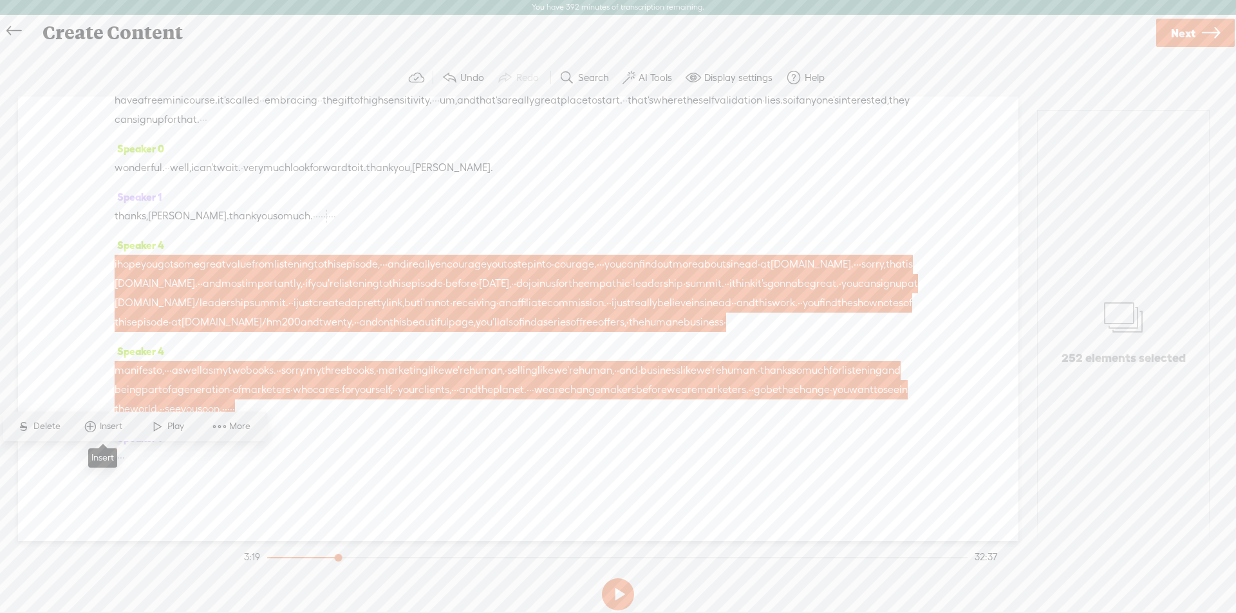
click at [94, 426] on span at bounding box center [89, 426] width 19 height 23
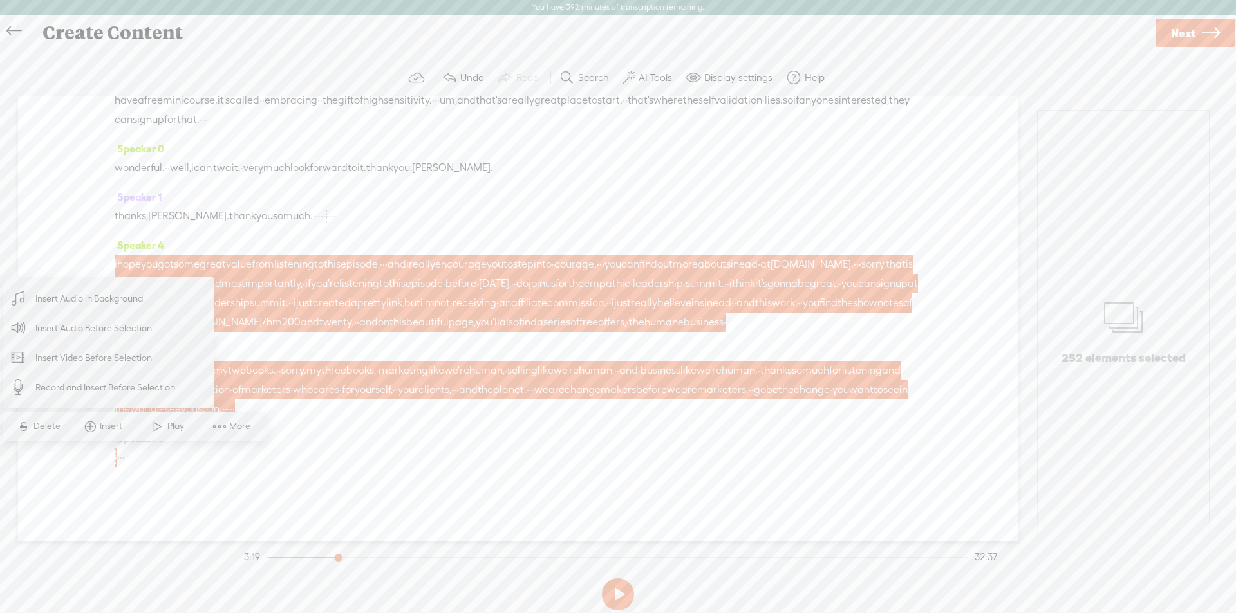
click at [79, 297] on span "Insert Audio in Background" at bounding box center [89, 298] width 158 height 29
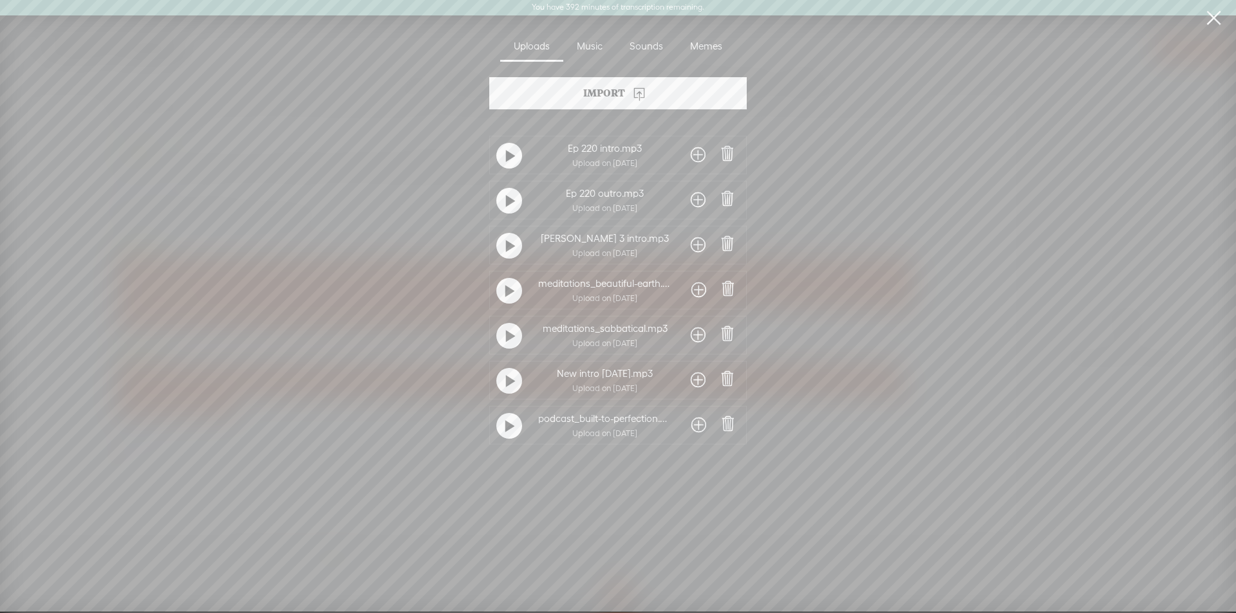
click at [691, 425] on span at bounding box center [698, 425] width 15 height 21
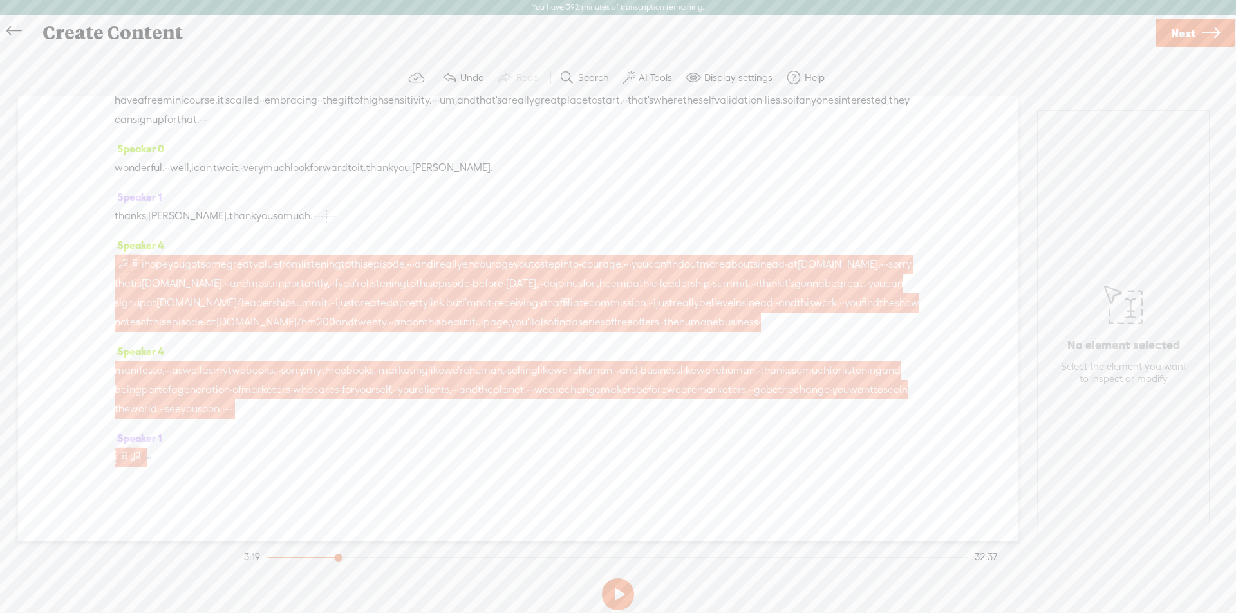
click at [129, 256] on span at bounding box center [123, 263] width 13 height 15
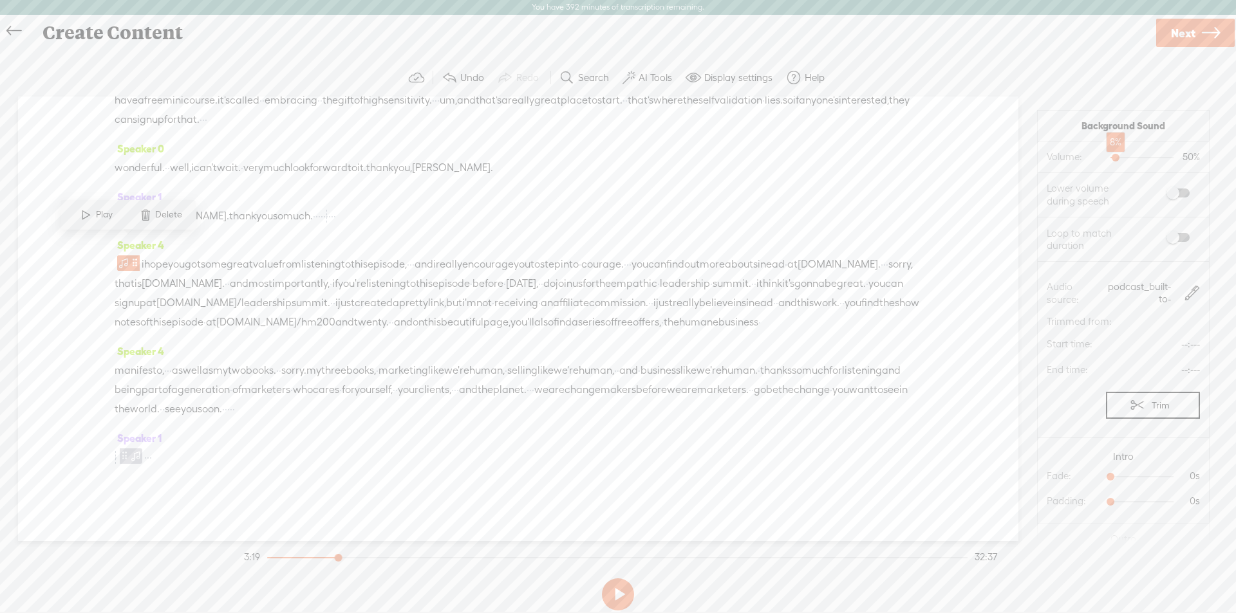
drag, startPoint x: 1128, startPoint y: 156, endPoint x: 1107, endPoint y: 157, distance: 21.3
click at [1107, 157] on div at bounding box center [1117, 159] width 30 height 30
drag, startPoint x: 1120, startPoint y: 400, endPoint x: 1133, endPoint y: 399, distance: 12.9
click at [1135, 400] on div at bounding box center [1150, 415] width 30 height 30
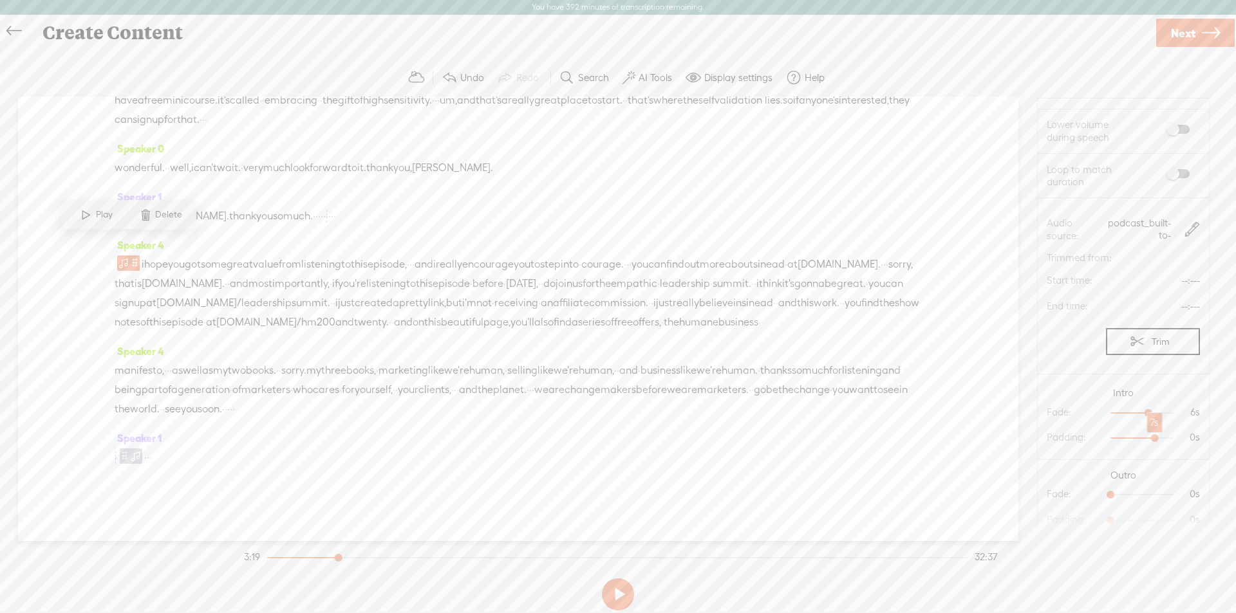
click at [1141, 425] on div at bounding box center [1156, 440] width 30 height 30
drag, startPoint x: 1104, startPoint y: 482, endPoint x: 1111, endPoint y: 507, distance: 26.1
click at [1166, 486] on div at bounding box center [1175, 496] width 30 height 30
drag, startPoint x: 1102, startPoint y: 512, endPoint x: 1175, endPoint y: 512, distance: 73.4
click at [1175, 514] on span "10s 0s" at bounding box center [1151, 520] width 97 height 13
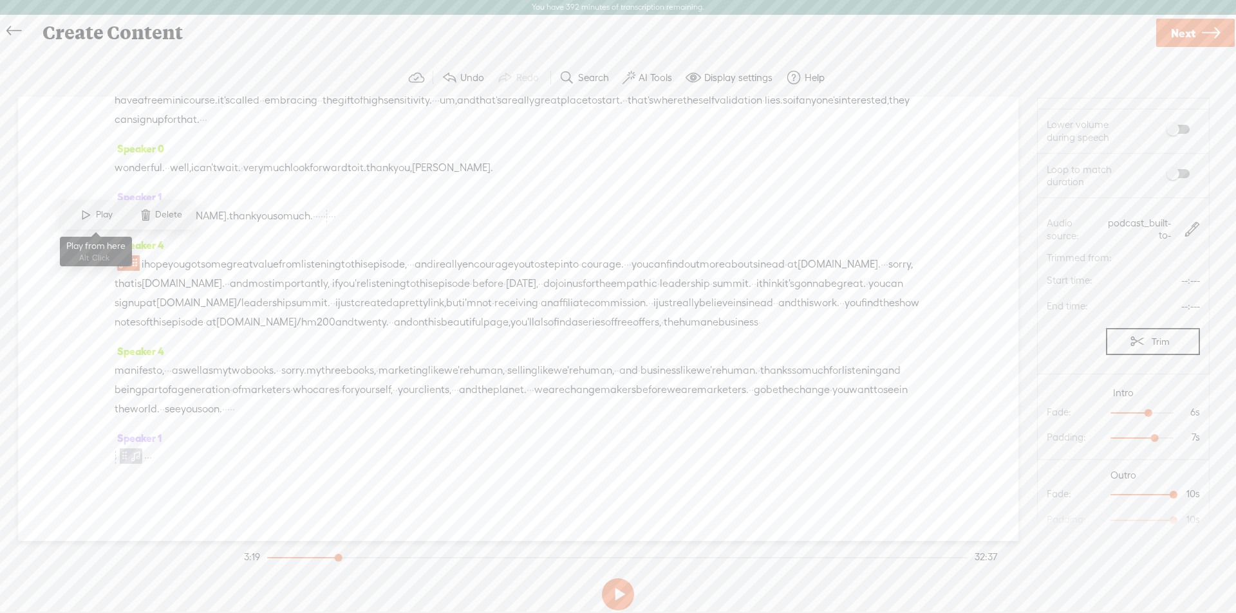
click at [89, 217] on span at bounding box center [86, 214] width 19 height 23
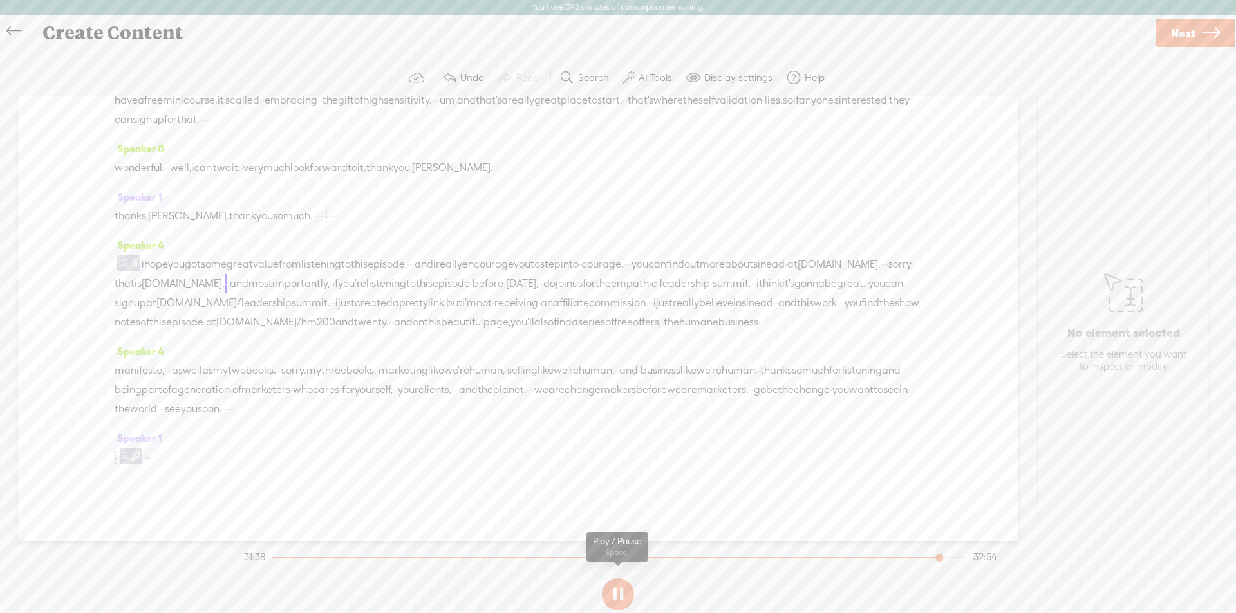
click at [617, 597] on button at bounding box center [618, 595] width 32 height 32
drag, startPoint x: 209, startPoint y: 265, endPoint x: 387, endPoint y: 265, distance: 178.3
click at [387, 265] on div "i hope you got some great value from listening to this episode, · · · and i rea…" at bounding box center [518, 293] width 807 height 77
click at [753, 265] on span "sinead" at bounding box center [769, 264] width 32 height 19
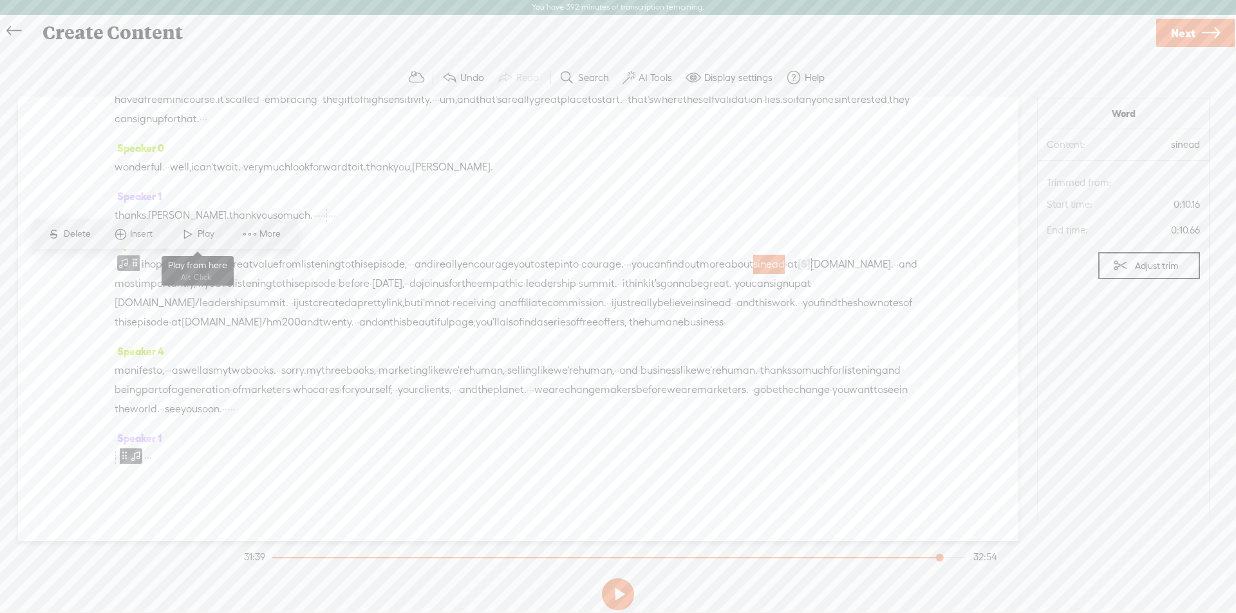
click at [189, 230] on span at bounding box center [187, 234] width 19 height 23
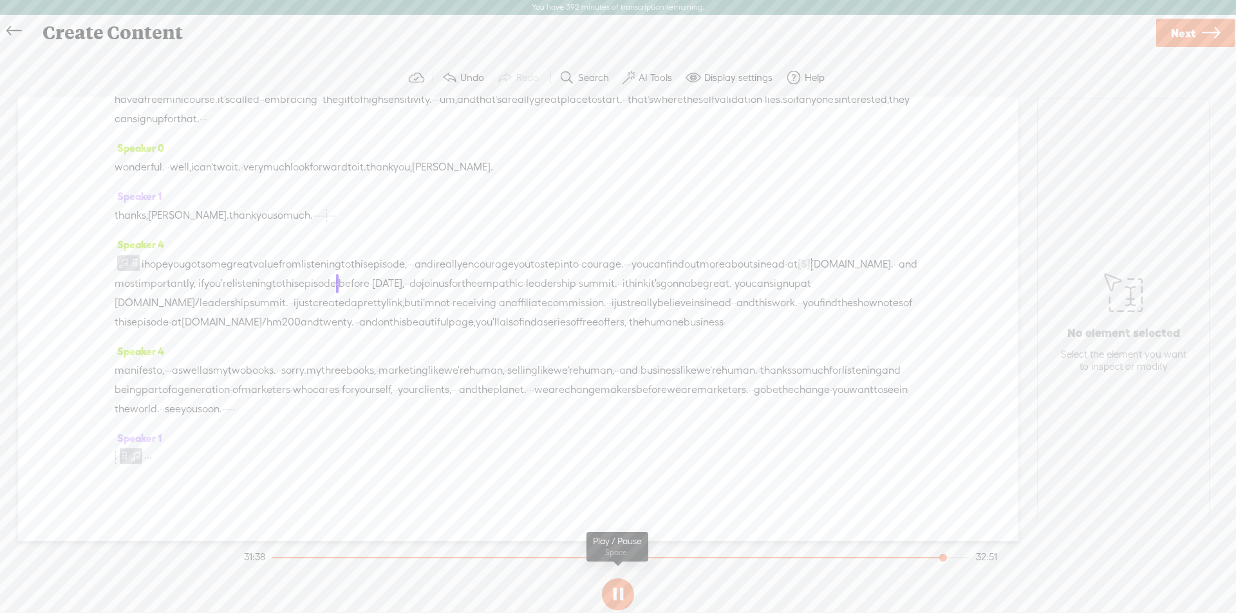
click at [614, 599] on button at bounding box center [618, 595] width 32 height 32
drag, startPoint x: 1183, startPoint y: 35, endPoint x: 813, endPoint y: 104, distance: 376.4
click at [1183, 34] on span "Next" at bounding box center [1183, 33] width 24 height 33
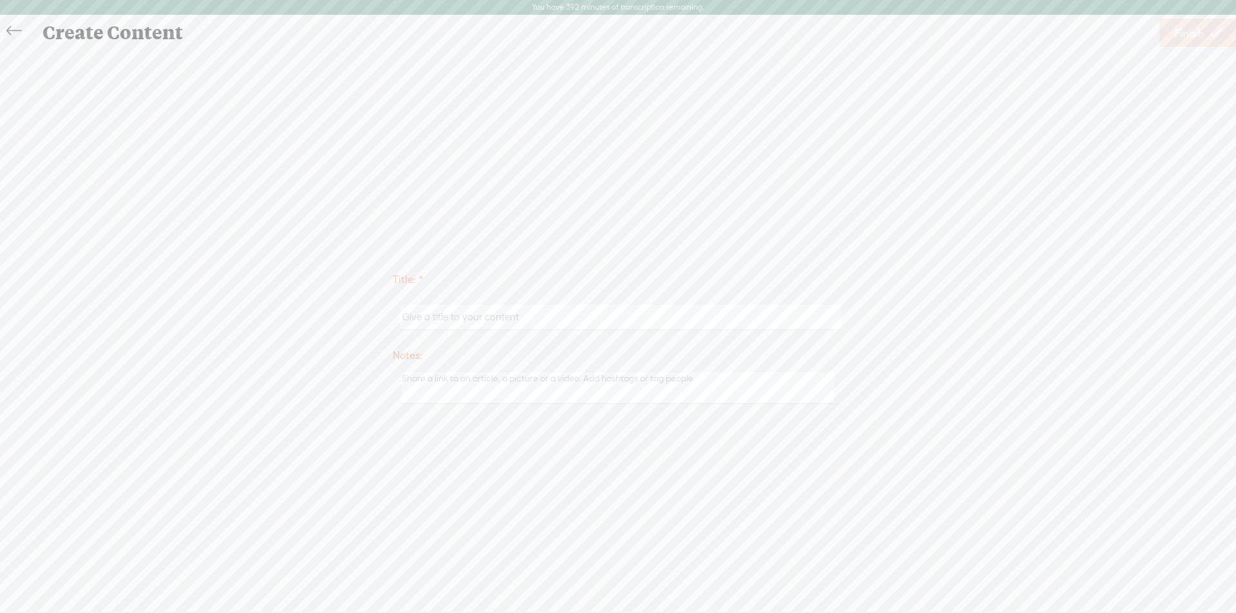
click at [434, 317] on input "text" at bounding box center [620, 317] width 441 height 25
type input "Ep220"
click at [1184, 34] on span "Finish" at bounding box center [1189, 33] width 30 height 33
